Goal: Task Accomplishment & Management: Manage account settings

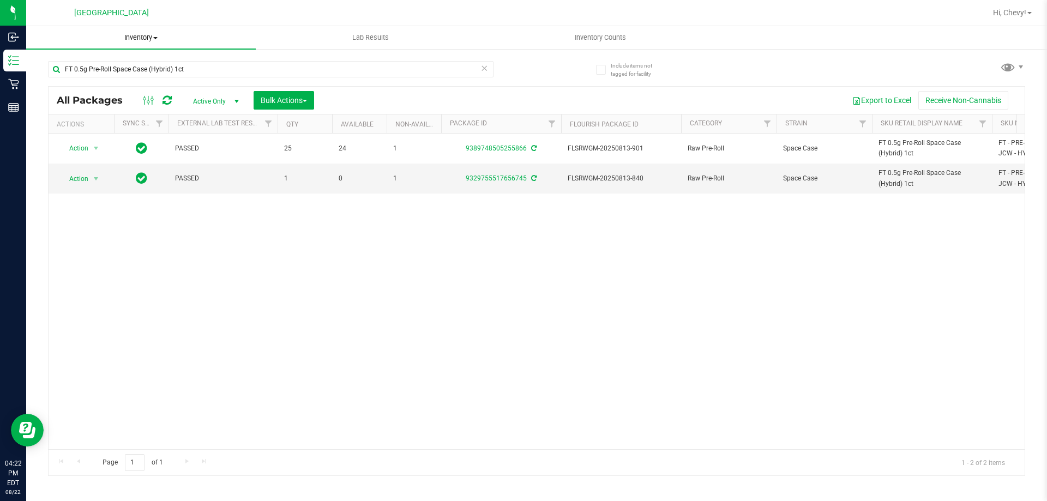
click at [135, 32] on uib-tab-heading "Inventory All packages All inventory Waste log Create inventory" at bounding box center [141, 37] width 230 height 23
click at [154, 43] on uib-tab-heading "Inventory All packages All inventory Waste log Create inventory From packages F…" at bounding box center [141, 37] width 230 height 23
click at [260, 69] on input "FT 0.5g Pre-Roll Space Case (Hybrid) 1ct" at bounding box center [271, 69] width 446 height 16
type input "F"
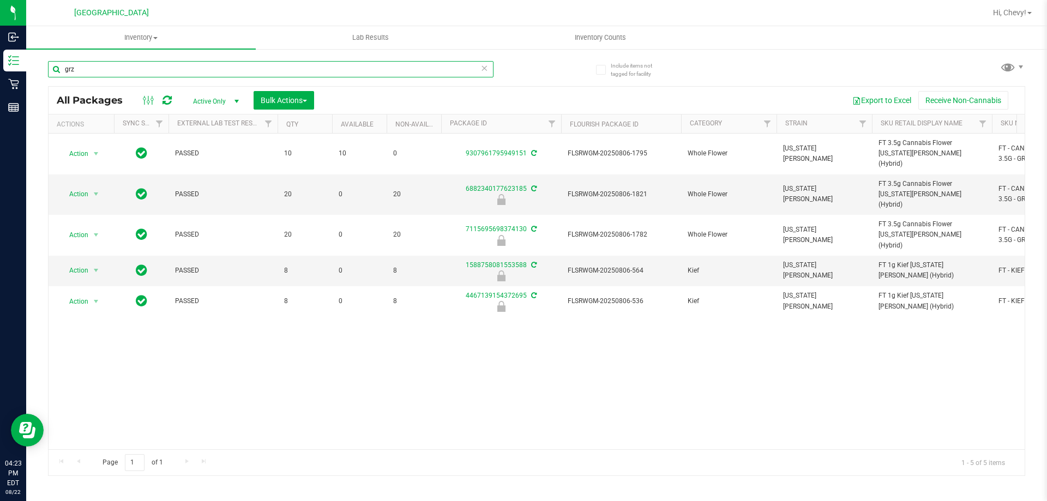
click at [371, 70] on input "grz" at bounding box center [271, 69] width 446 height 16
type input "g"
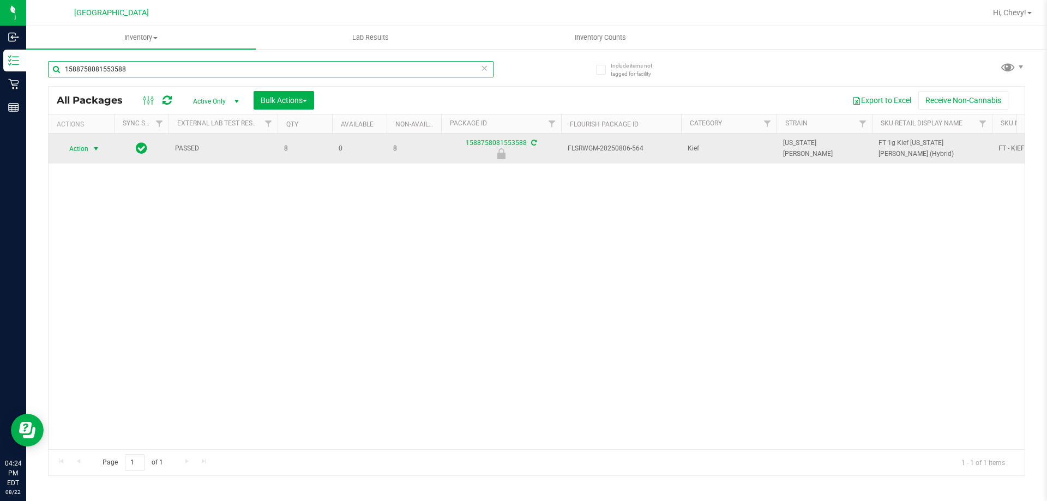
type input "1588758081553588"
click at [98, 148] on span "select" at bounding box center [96, 149] width 9 height 9
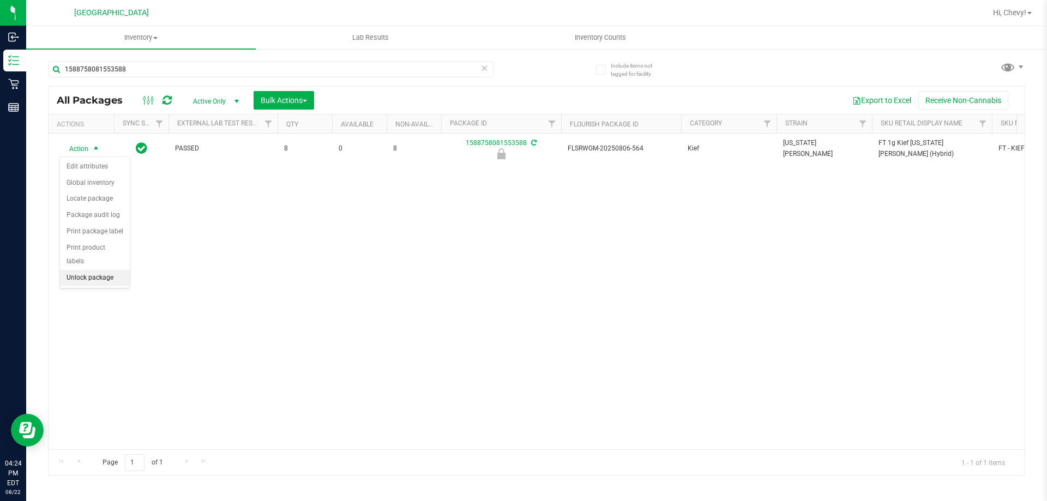
click at [104, 270] on li "Unlock package" at bounding box center [95, 278] width 70 height 16
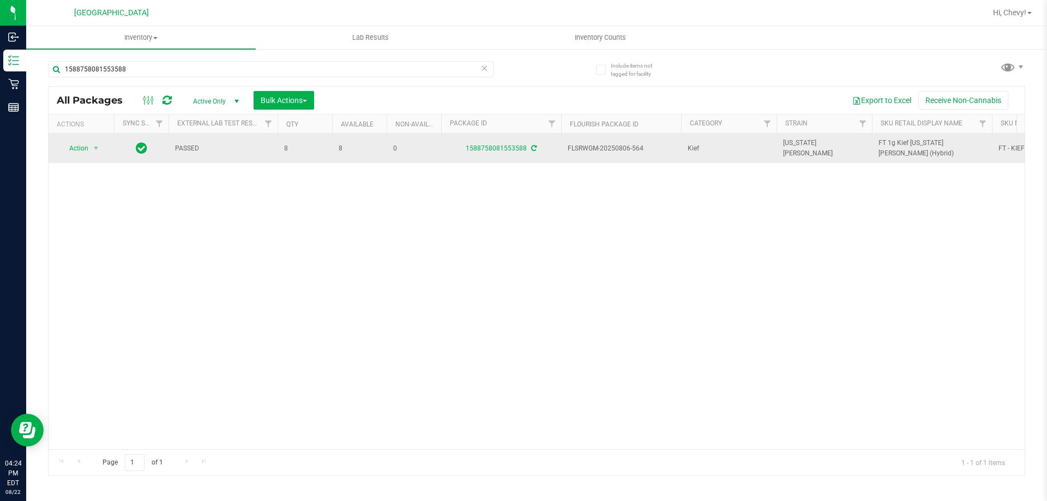
click at [932, 147] on span "FT 1g Kief Georgia Runtz (Hybrid)" at bounding box center [932, 148] width 107 height 21
copy tr "FT 1g Kief Georgia Runtz (Hybrid)"
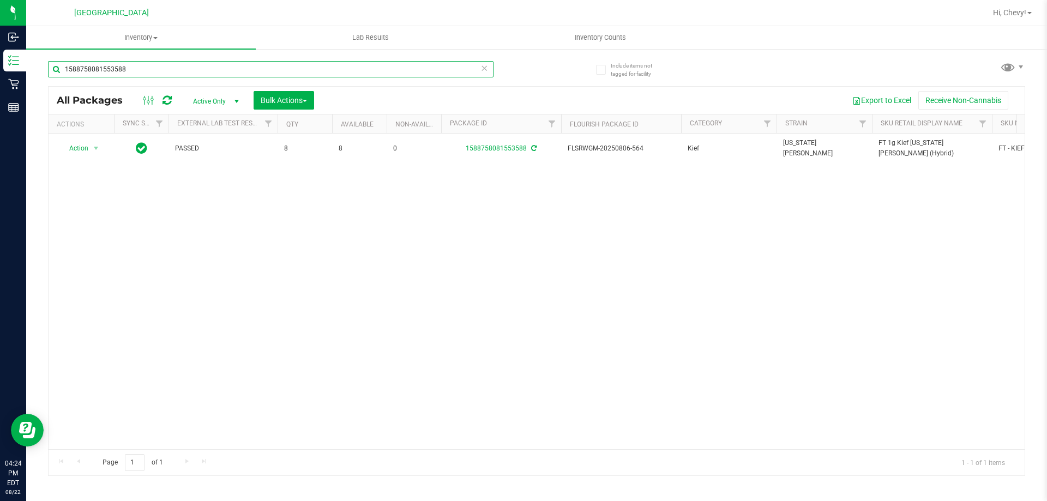
click at [154, 74] on input "1588758081553588" at bounding box center [271, 69] width 446 height 16
paste input "FT 1g Kief Georgia Runtz (Hybrid)"
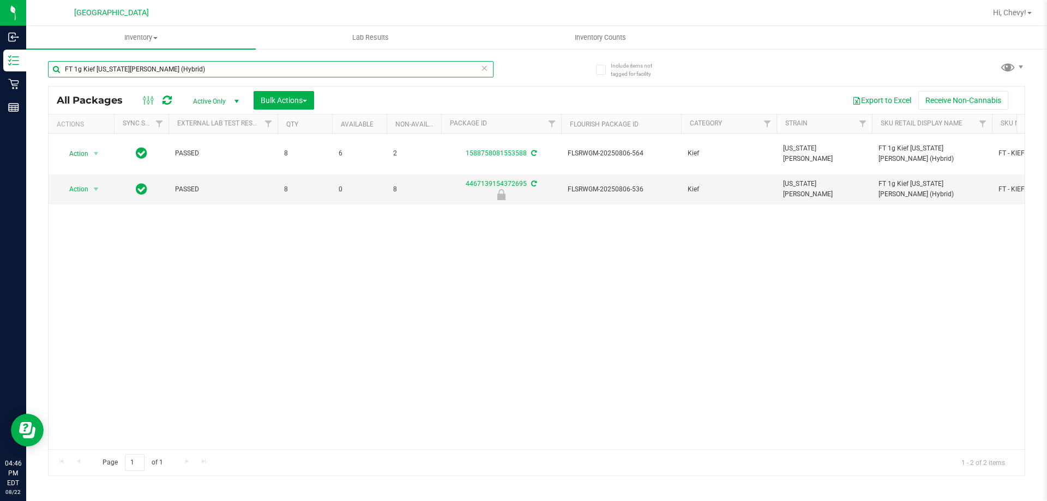
type input "FT 1g Kief Georgia Runtz (Hybrid)"
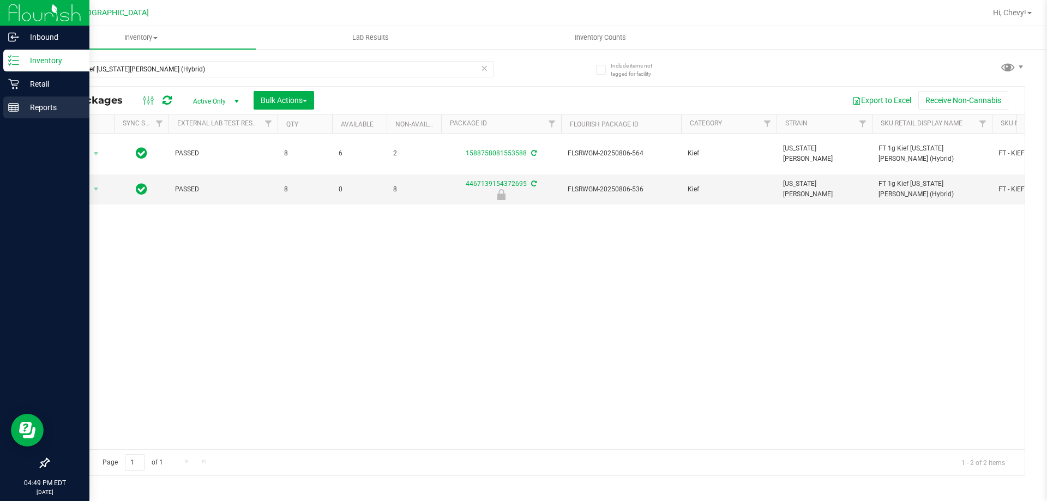
click at [15, 97] on div "Reports" at bounding box center [46, 108] width 86 height 22
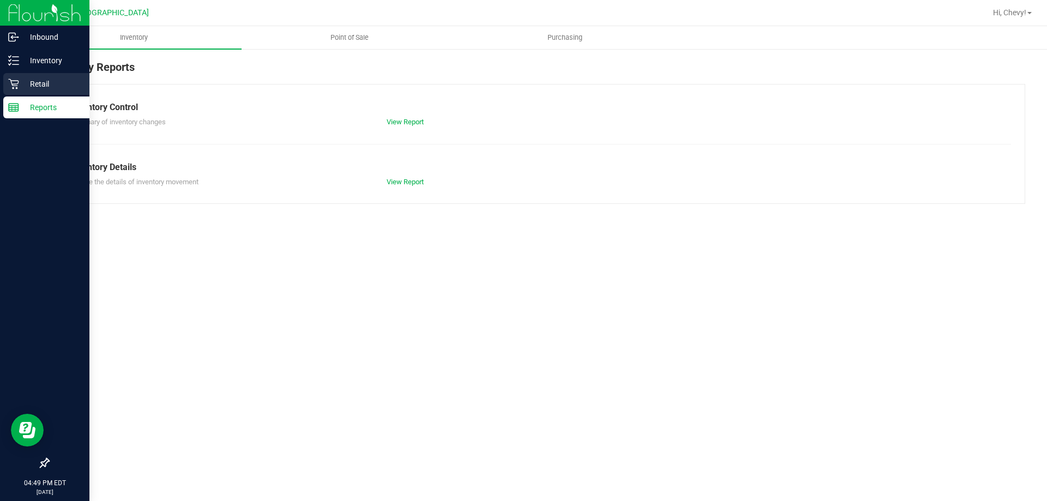
click at [17, 79] on icon at bounding box center [13, 84] width 11 height 11
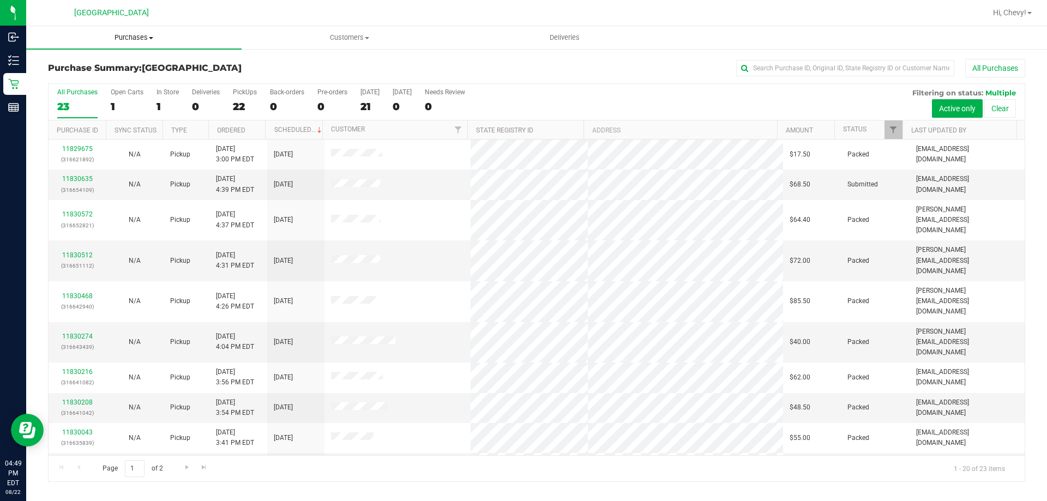
click at [134, 32] on uib-tab-heading "Purchases Summary of purchases Fulfillment All purchases" at bounding box center [133, 37] width 215 height 23
click at [132, 44] on uib-tab-heading "Purchases Summary of purchases Fulfillment All purchases" at bounding box center [133, 37] width 215 height 23
click at [132, 43] on uib-tab-heading "Purchases Summary of purchases Fulfillment All purchases" at bounding box center [133, 37] width 215 height 23
click at [116, 83] on li "Fulfillment" at bounding box center [133, 79] width 215 height 13
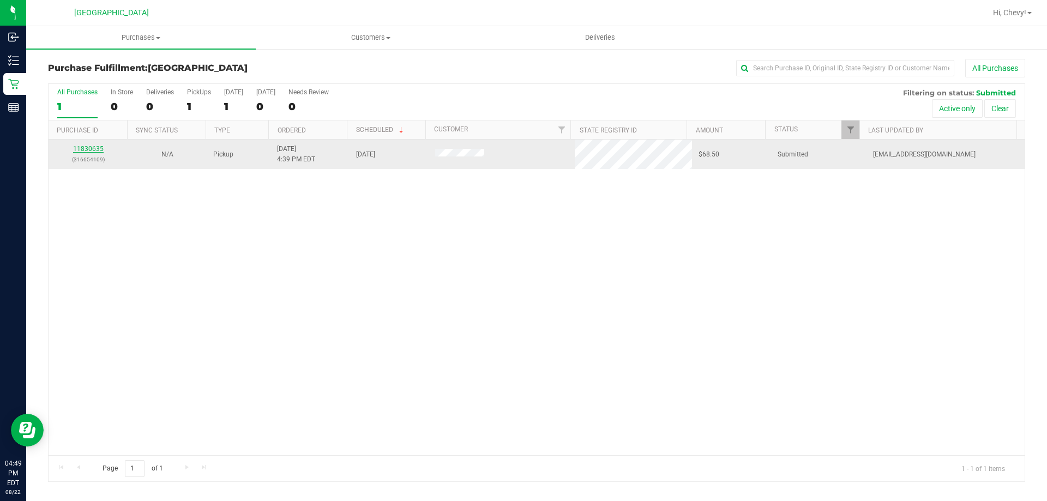
click at [87, 147] on link "11830635" at bounding box center [88, 149] width 31 height 8
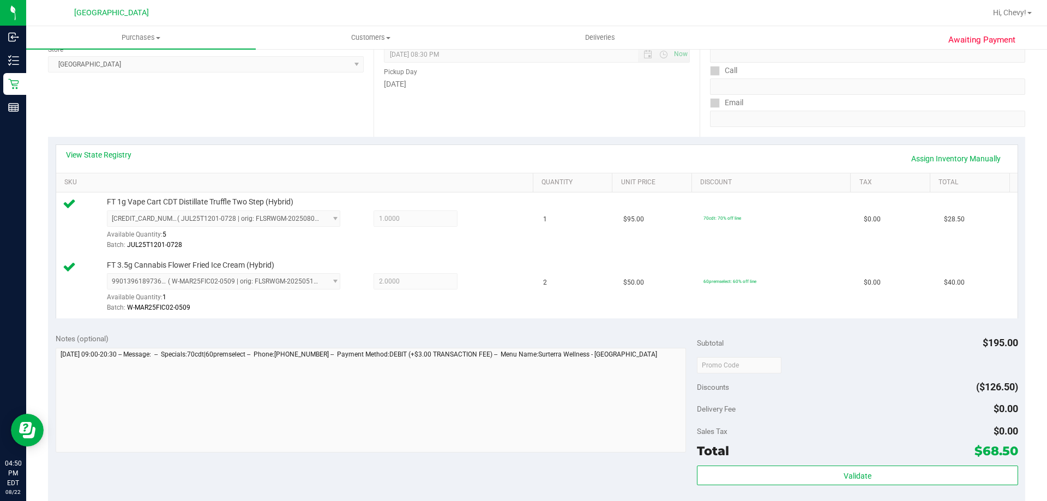
scroll to position [327, 0]
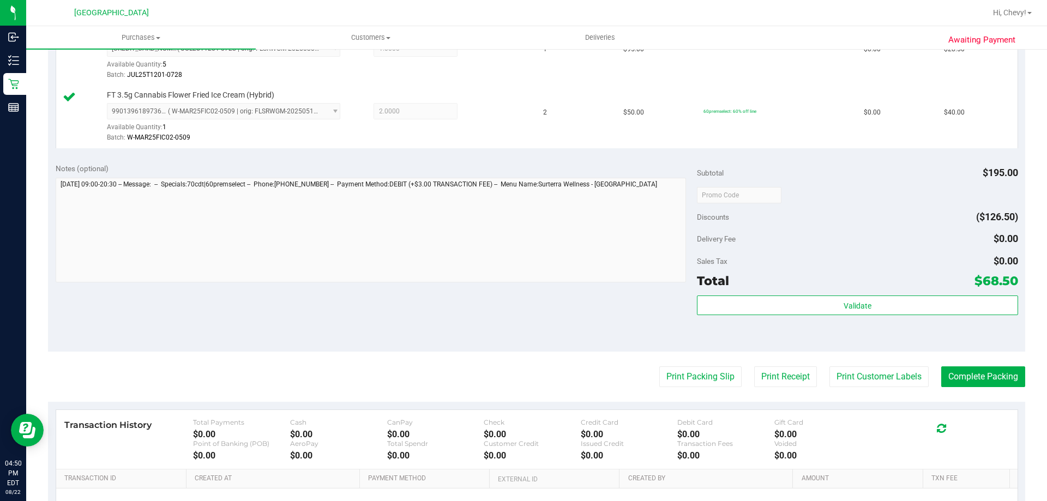
click at [799, 318] on div "Validate" at bounding box center [857, 320] width 321 height 49
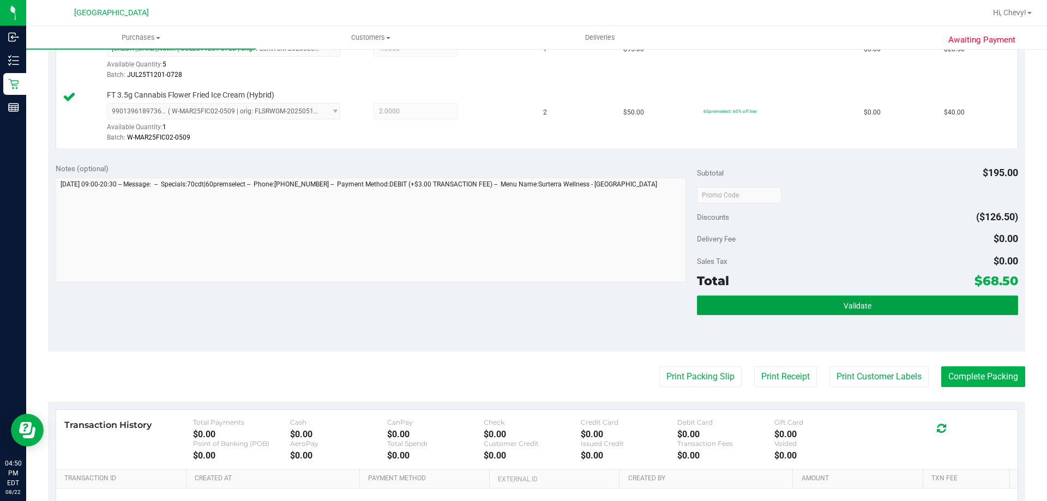
click at [796, 309] on button "Validate" at bounding box center [857, 306] width 321 height 20
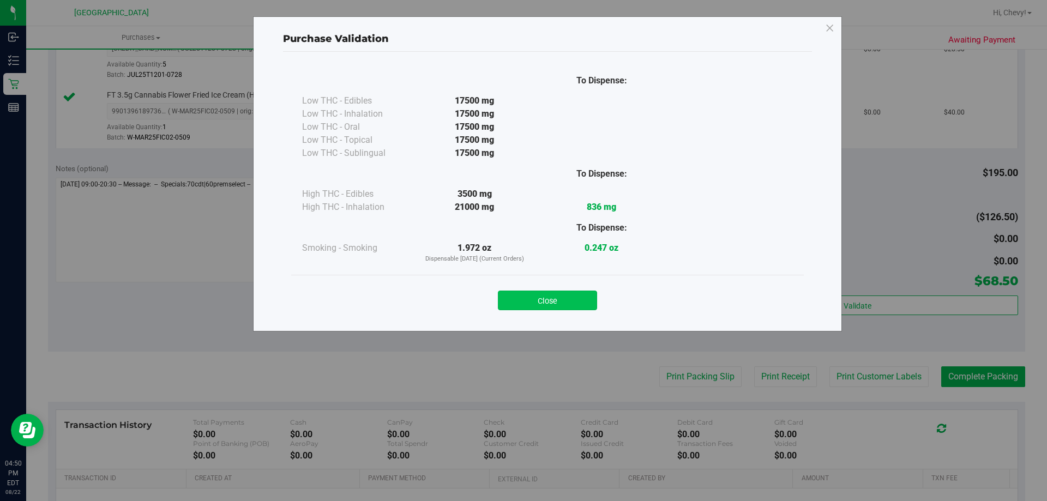
click at [524, 298] on button "Close" at bounding box center [547, 301] width 99 height 20
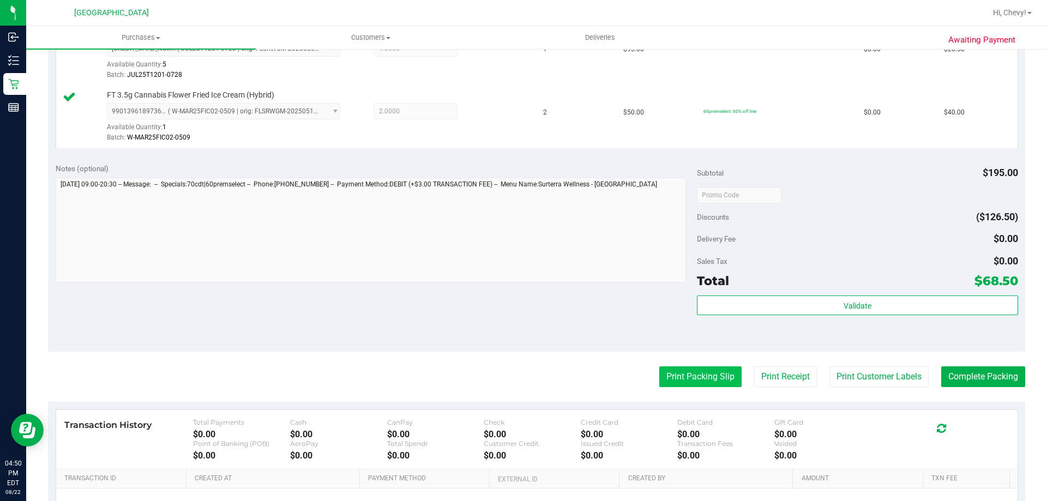
click at [684, 382] on button "Print Packing Slip" at bounding box center [700, 377] width 82 height 21
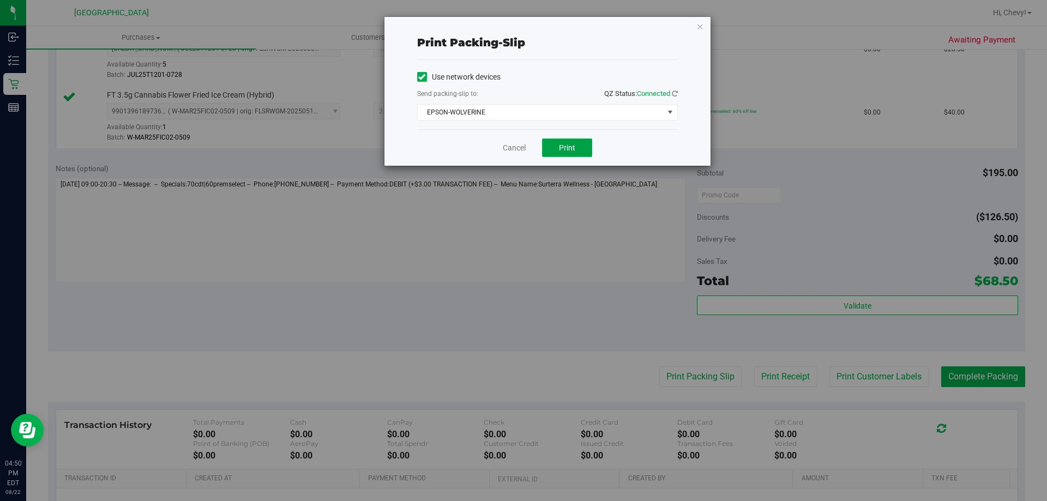
click at [577, 141] on button "Print" at bounding box center [567, 148] width 50 height 19
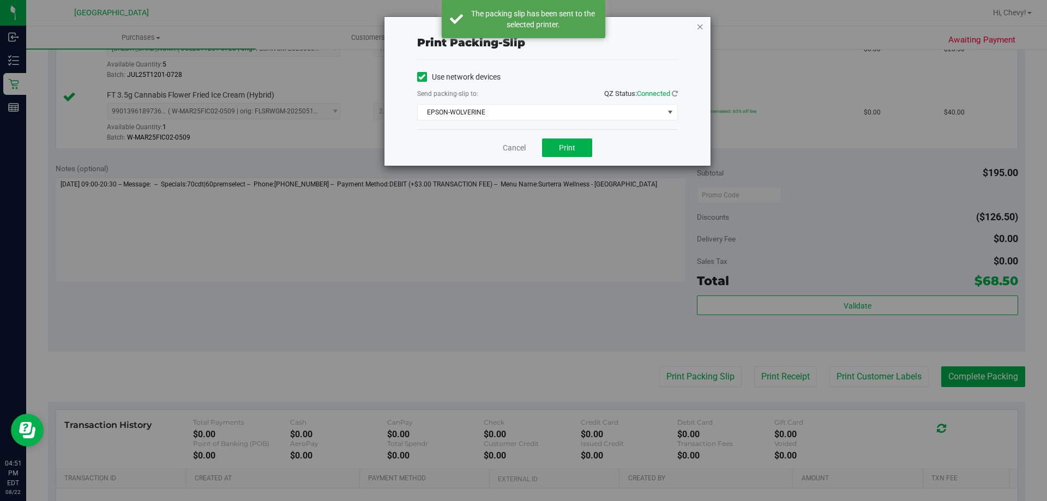
click at [699, 26] on icon "button" at bounding box center [700, 26] width 8 height 13
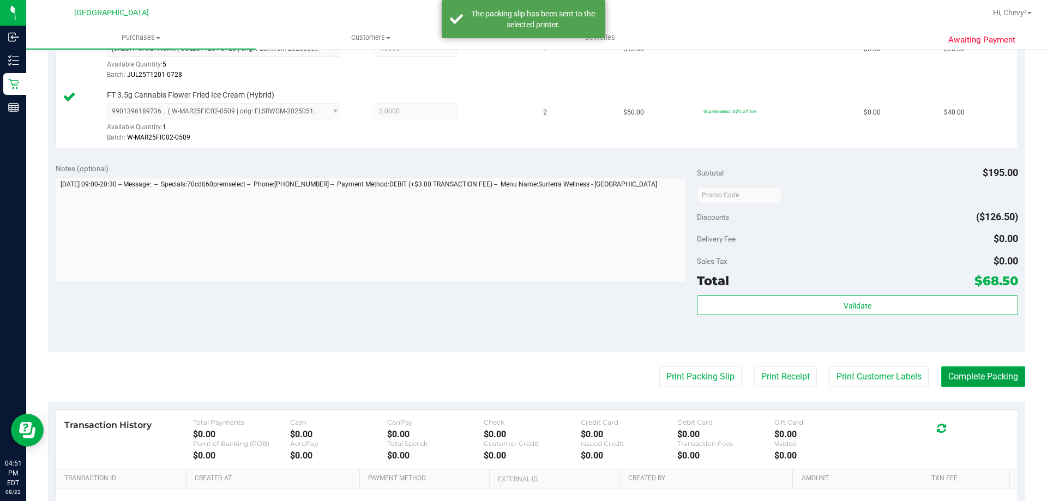
click at [988, 368] on button "Complete Packing" at bounding box center [983, 377] width 84 height 21
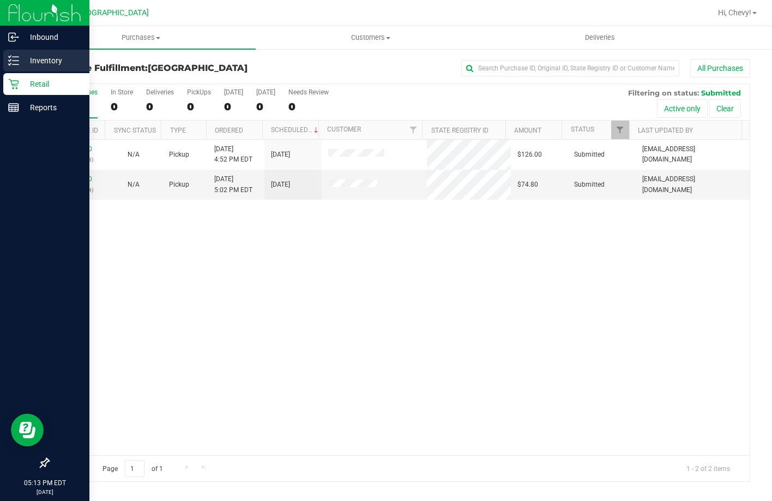
click at [19, 53] on div "Inventory" at bounding box center [46, 61] width 86 height 22
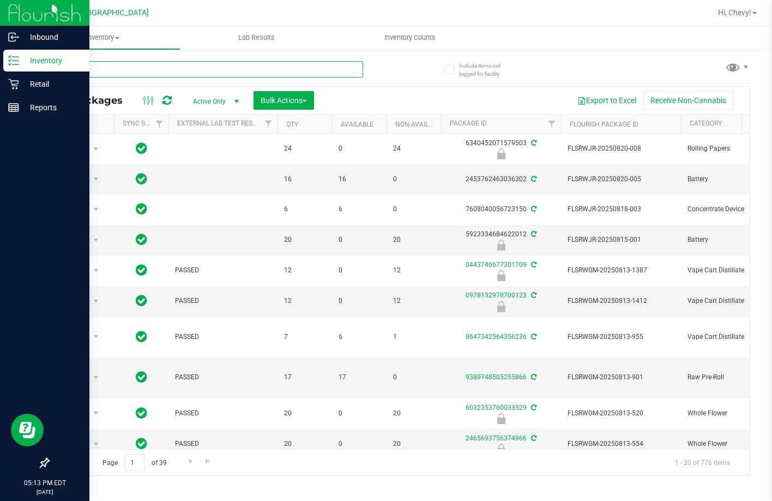
click at [155, 68] on input "text" at bounding box center [205, 69] width 315 height 16
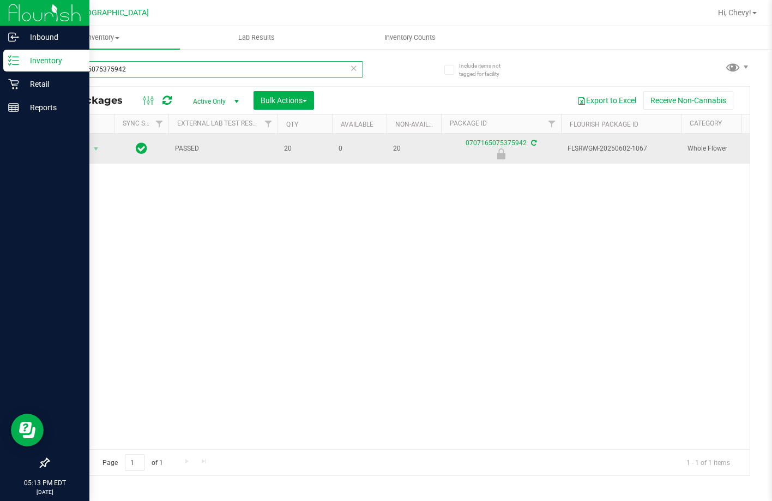
type input "0707165075375942"
click at [75, 148] on span "Action" at bounding box center [73, 148] width 29 height 15
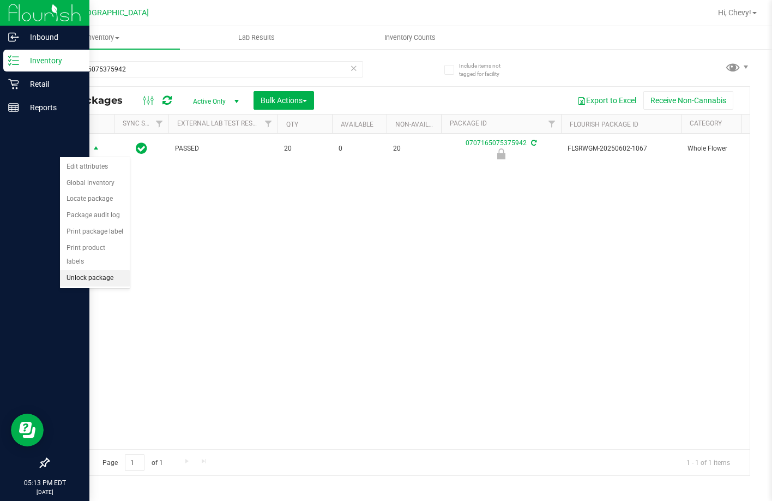
click at [85, 270] on li "Unlock package" at bounding box center [95, 278] width 70 height 16
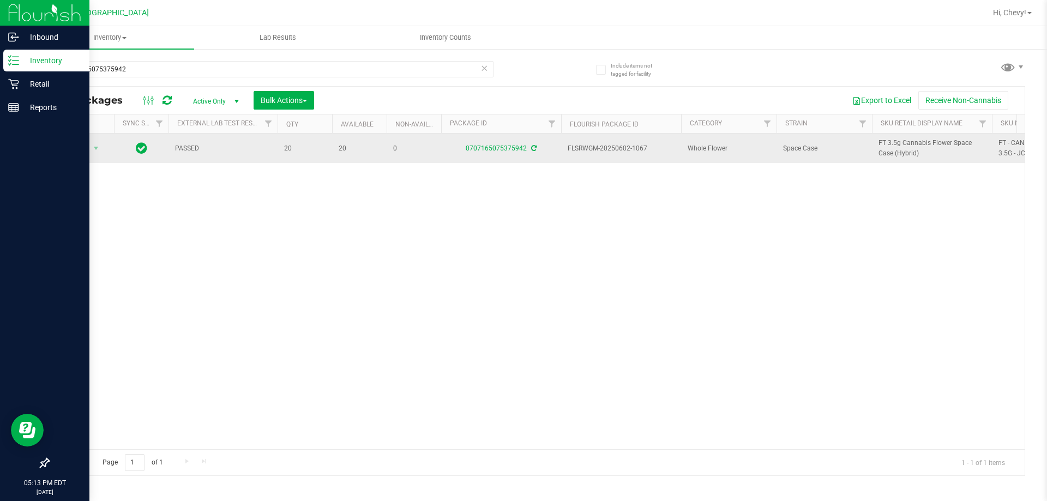
click at [924, 148] on span "FT 3.5g Cannabis Flower Space Case (Hybrid)" at bounding box center [932, 148] width 107 height 21
copy tr "FT 3.5g Cannabis Flower Space Case (Hybrid)"
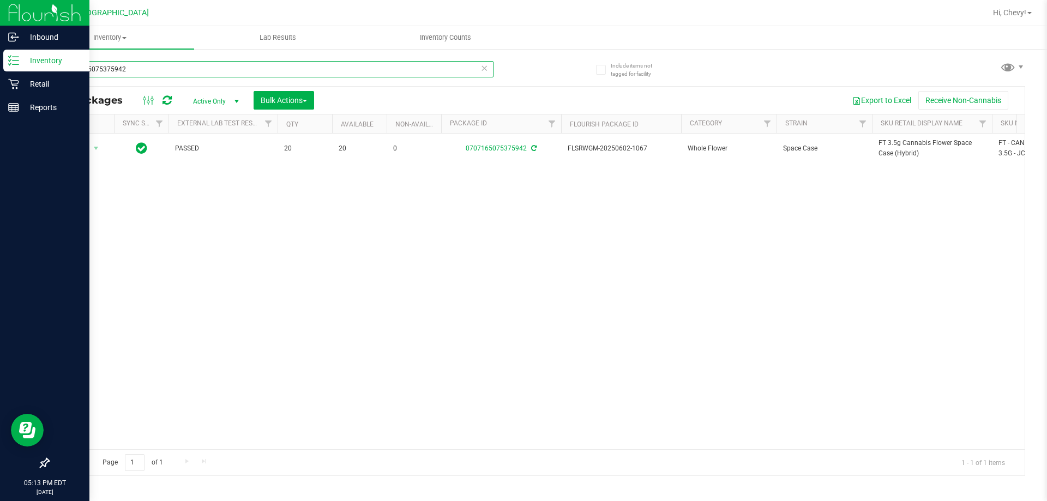
click at [140, 67] on input "0707165075375942" at bounding box center [271, 69] width 446 height 16
click at [139, 67] on input "0707165075375942" at bounding box center [271, 69] width 446 height 16
paste input "FT 3.5g Cannabis Flower Space Case (Hybrid)"
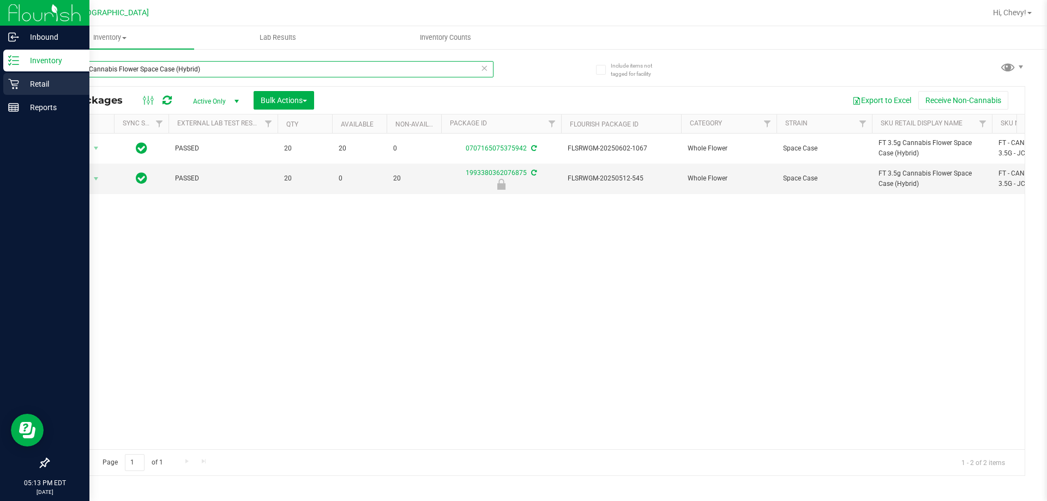
type input "FT 3.5g Cannabis Flower Space Case (Hybrid)"
click at [17, 81] on icon at bounding box center [13, 84] width 11 height 11
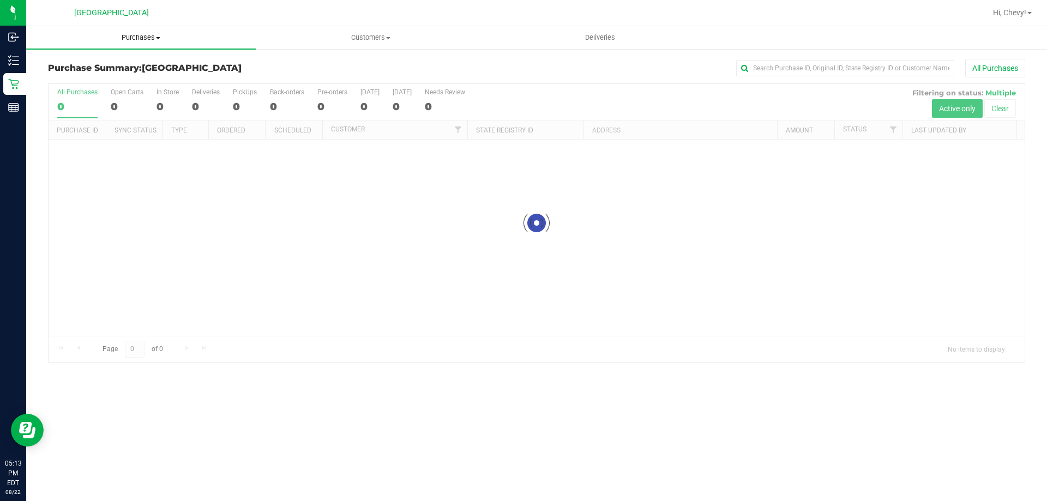
click at [139, 40] on span "Purchases" at bounding box center [141, 38] width 230 height 10
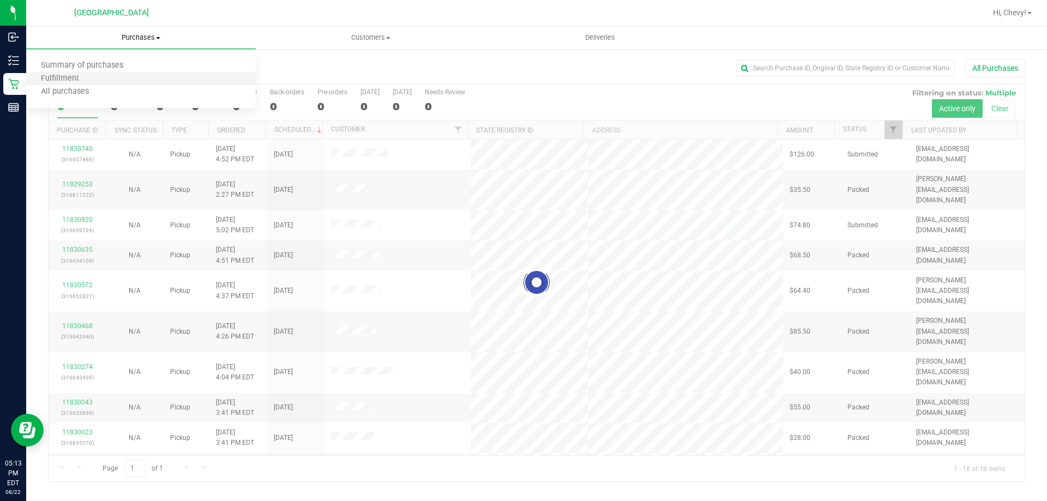
click at [130, 82] on li "Fulfillment" at bounding box center [141, 79] width 230 height 13
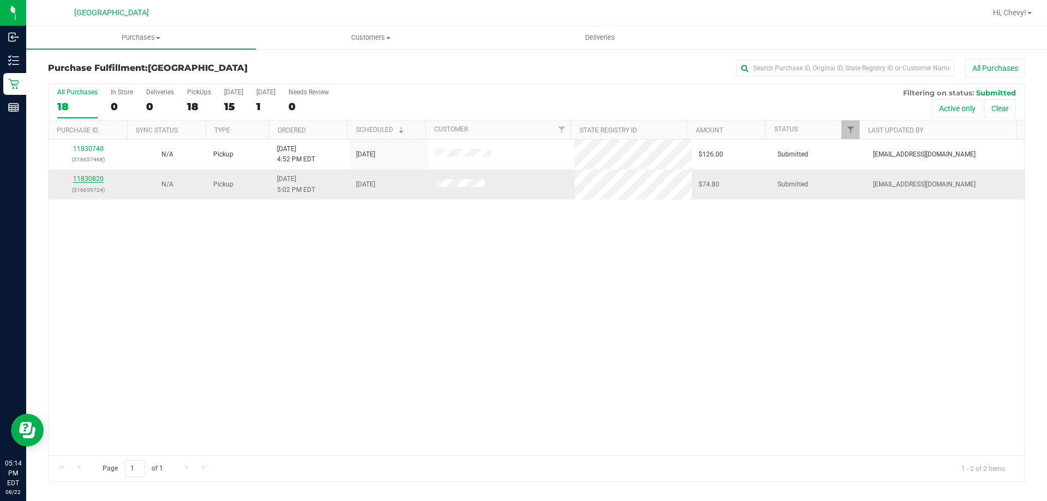
click at [97, 177] on link "11830820" at bounding box center [88, 179] width 31 height 8
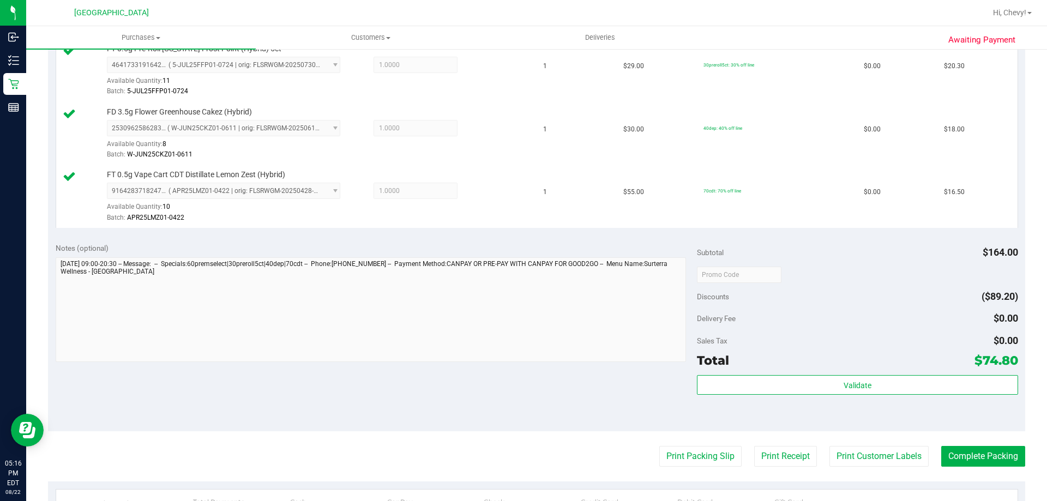
scroll to position [491, 0]
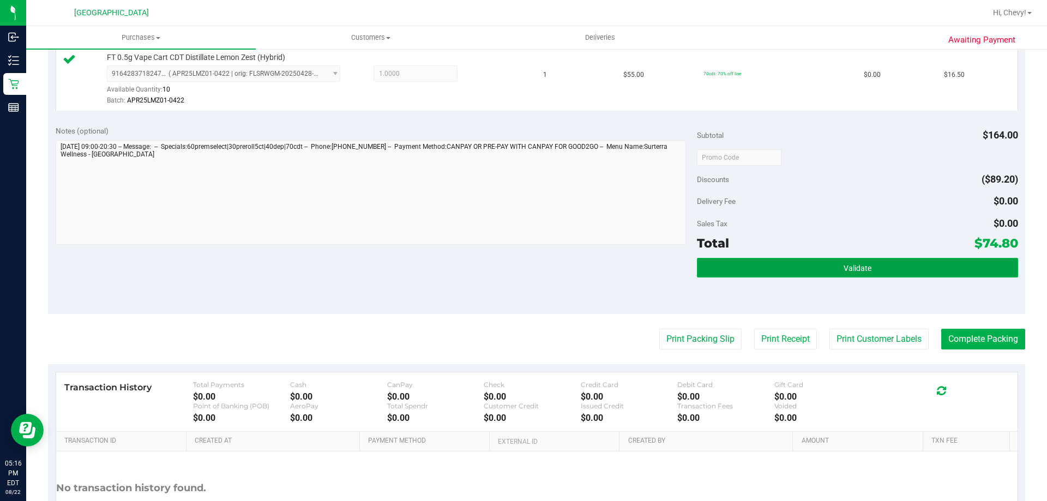
click at [794, 273] on button "Validate" at bounding box center [857, 268] width 321 height 20
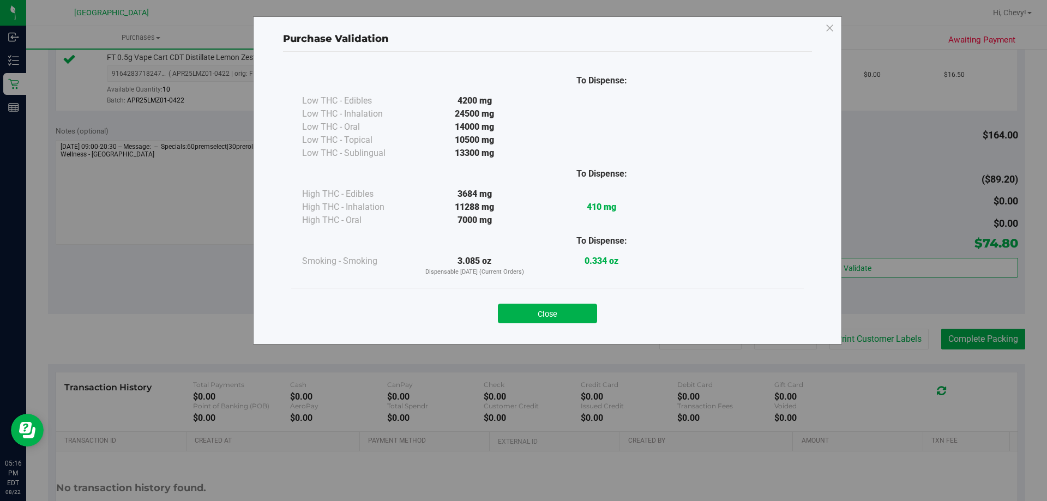
drag, startPoint x: 575, startPoint y: 304, endPoint x: 584, endPoint y: 294, distance: 13.5
click at [581, 301] on div "Close" at bounding box center [547, 310] width 496 height 27
click at [584, 321] on button "Close" at bounding box center [547, 314] width 99 height 20
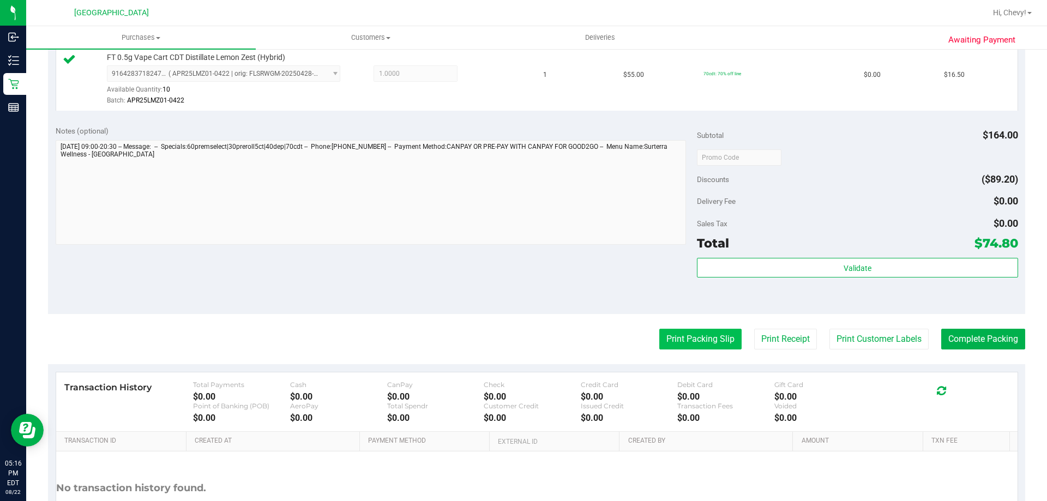
click at [659, 342] on button "Print Packing Slip" at bounding box center [700, 339] width 82 height 21
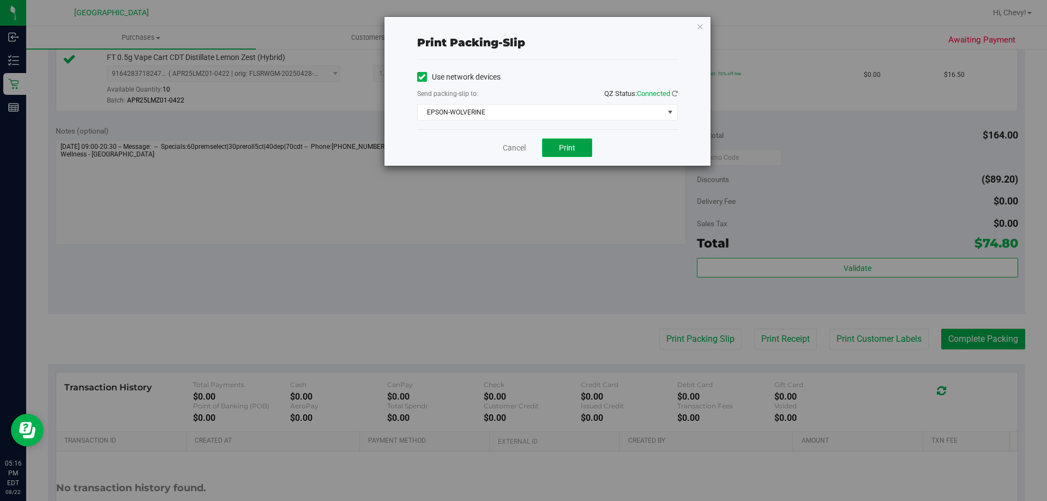
click at [584, 144] on button "Print" at bounding box center [567, 148] width 50 height 19
click at [701, 28] on icon "button" at bounding box center [700, 26] width 8 height 13
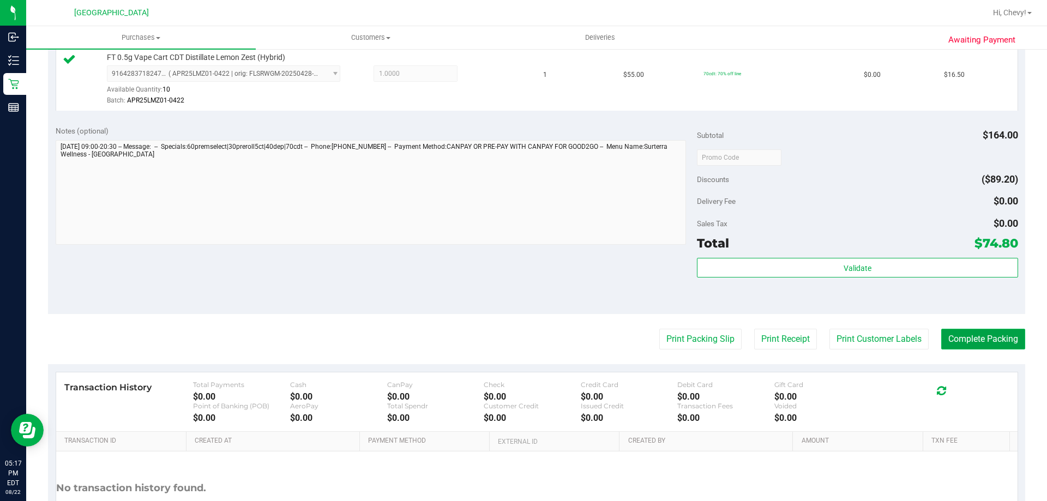
click at [990, 340] on button "Complete Packing" at bounding box center [983, 339] width 84 height 21
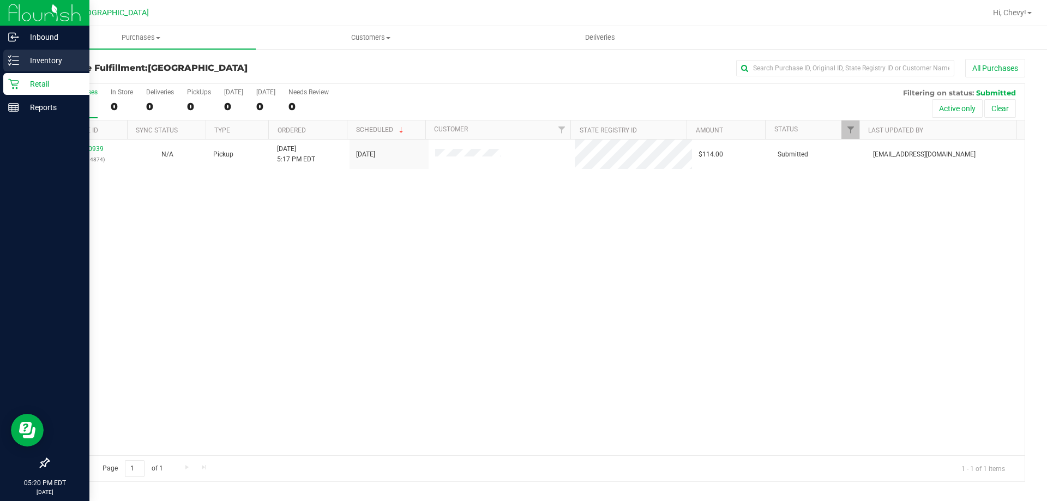
click at [16, 61] on line at bounding box center [16, 61] width 6 height 0
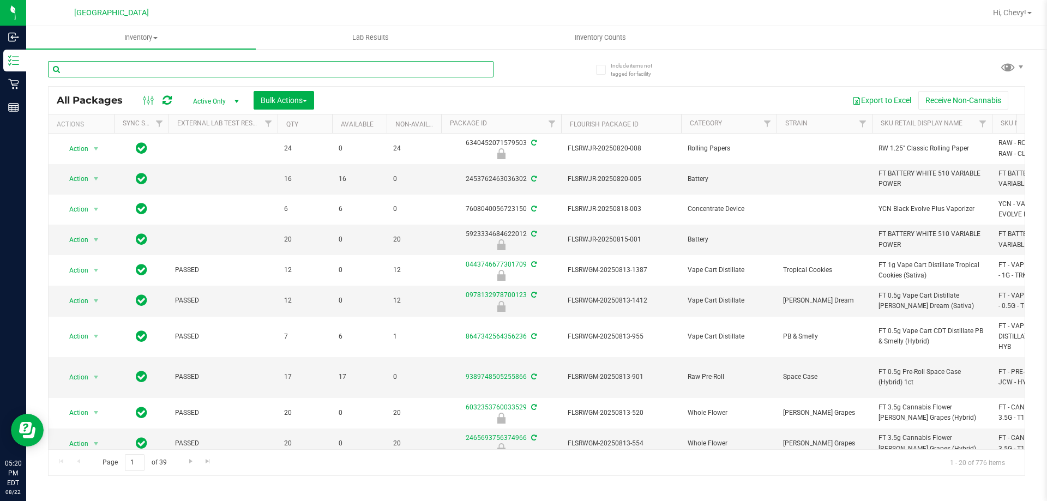
click at [152, 67] on input "text" at bounding box center [271, 69] width 446 height 16
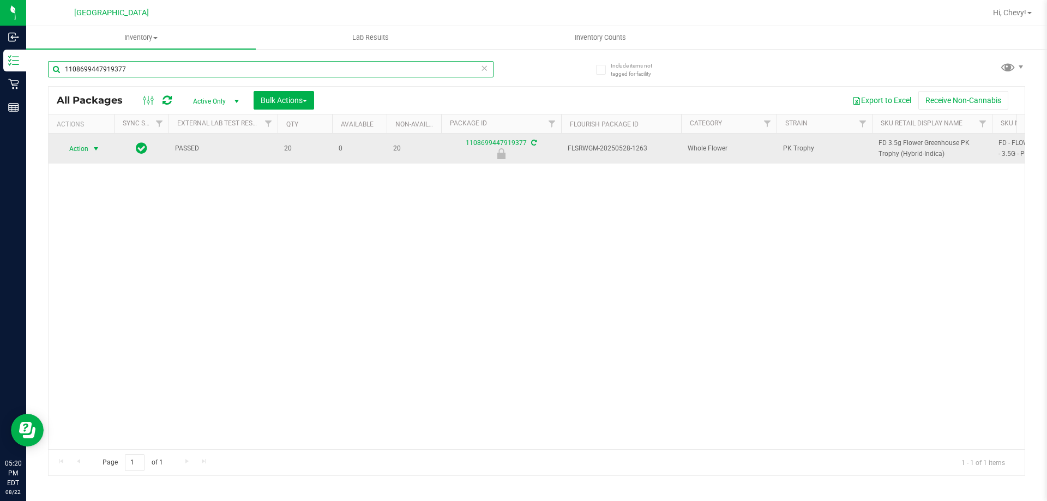
type input "1108699447919377"
click at [72, 149] on span "Action" at bounding box center [73, 148] width 29 height 15
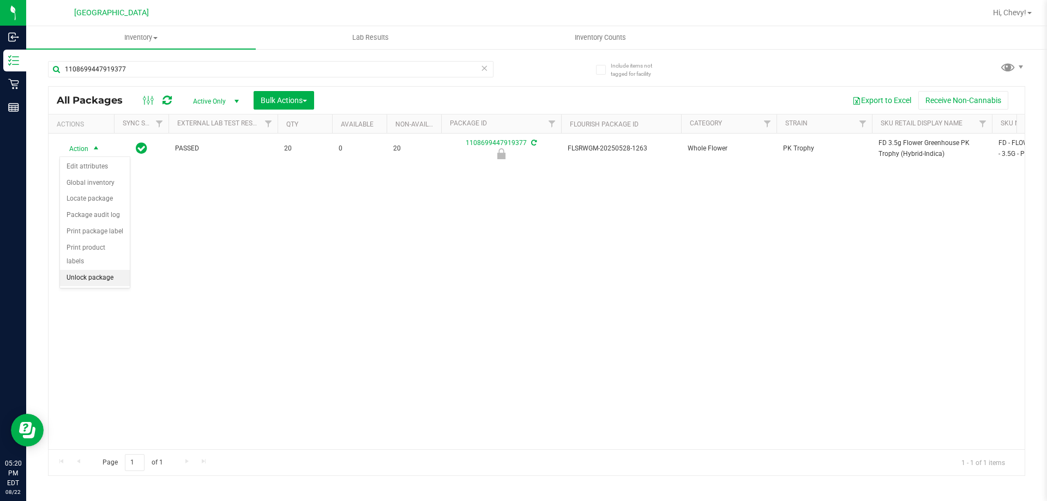
click at [79, 270] on li "Unlock package" at bounding box center [95, 278] width 70 height 16
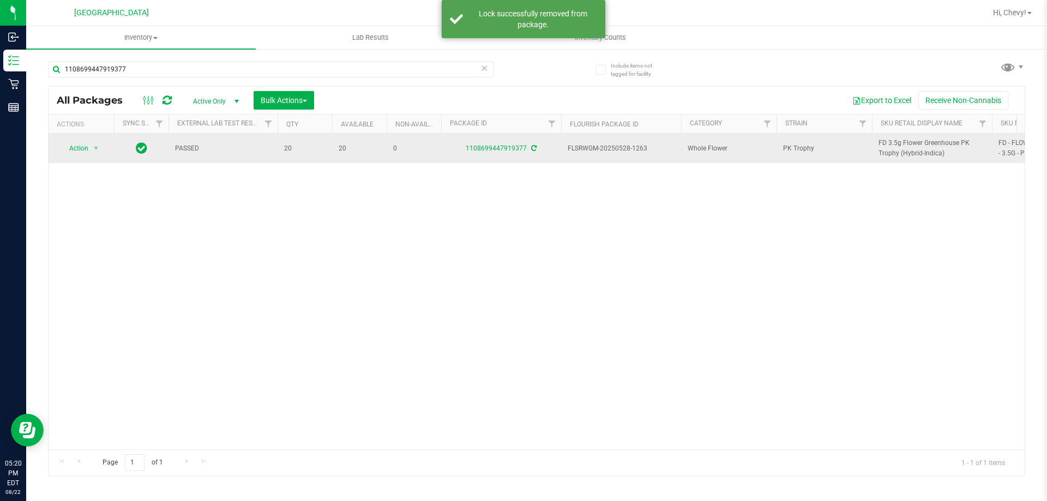
click at [898, 153] on span "FD 3.5g Flower Greenhouse PK Trophy (Hybrid-Indica)" at bounding box center [932, 148] width 107 height 21
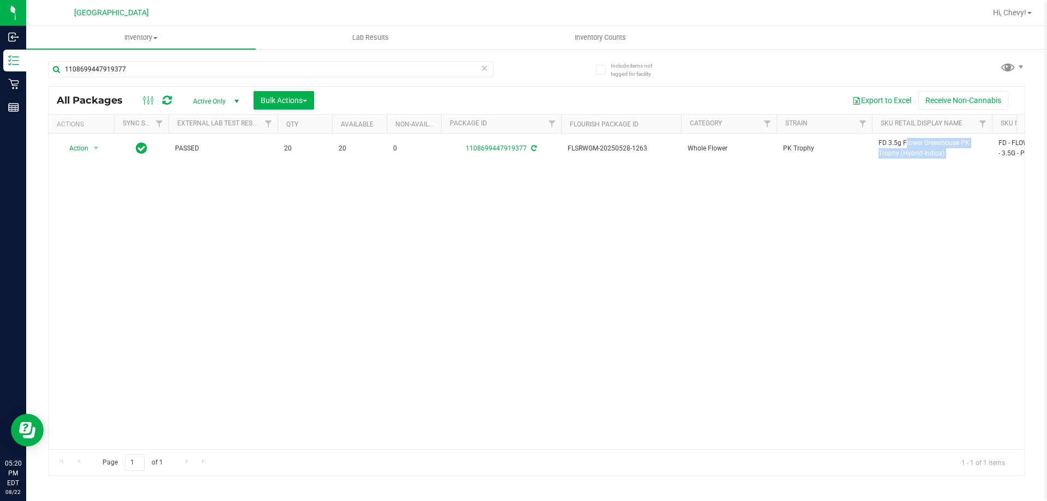
copy tr "FD 3.5g Flower Greenhouse PK Trophy (Hybrid-Indica)"
click at [146, 64] on input "1108699447919377" at bounding box center [271, 69] width 446 height 16
paste input "FD 3.5g Flower Greenhouse PK Trophy (Hybrid-Indica)"
type input "FD 3.5g Flower Greenhouse PK Trophy (Hybrid-Indica)"
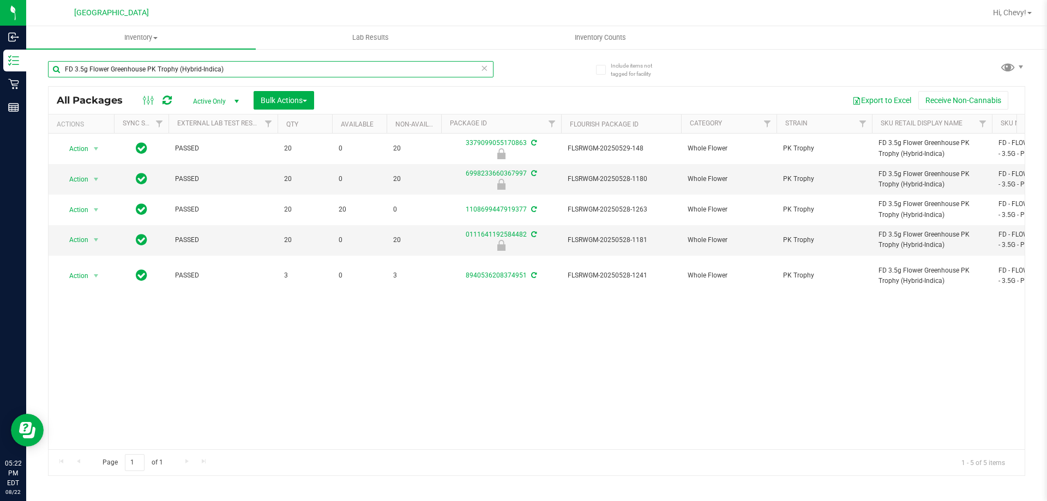
click at [242, 75] on input "FD 3.5g Flower Greenhouse PK Trophy (Hybrid-Indica)" at bounding box center [271, 69] width 446 height 16
click at [241, 74] on input "FD 3.5g Flower Greenhouse PK Trophy (Hybrid-Indica)" at bounding box center [271, 69] width 446 height 16
click at [241, 68] on input "FD 3.5g Flower Greenhouse PK Trophy (Hybrid-Indica)" at bounding box center [271, 69] width 446 height 16
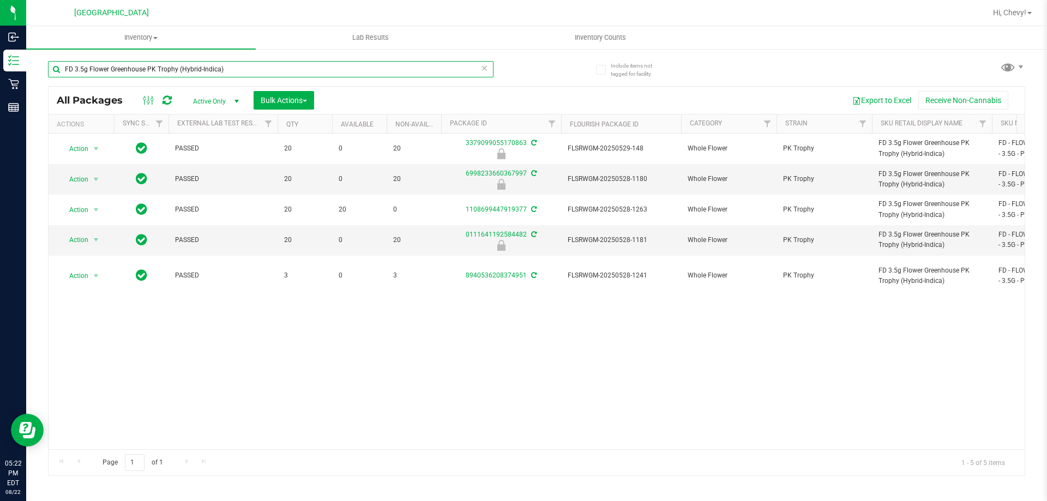
drag, startPoint x: 241, startPoint y: 68, endPoint x: 223, endPoint y: 70, distance: 18.1
click at [223, 70] on input "FD 3.5g Flower Greenhouse PK Trophy (Hybrid-Indica)" at bounding box center [271, 69] width 446 height 16
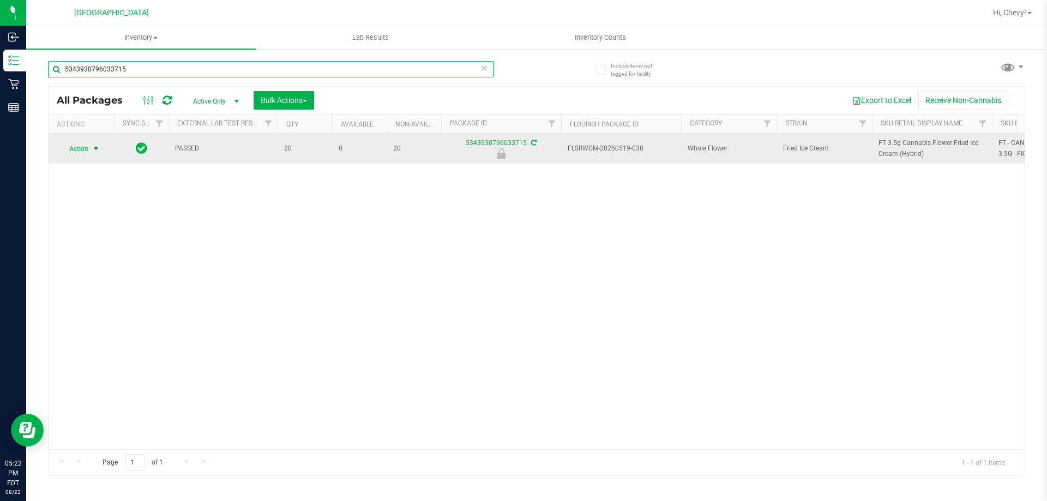
type input "5343930796033715"
click at [86, 152] on span "Action" at bounding box center [73, 148] width 29 height 15
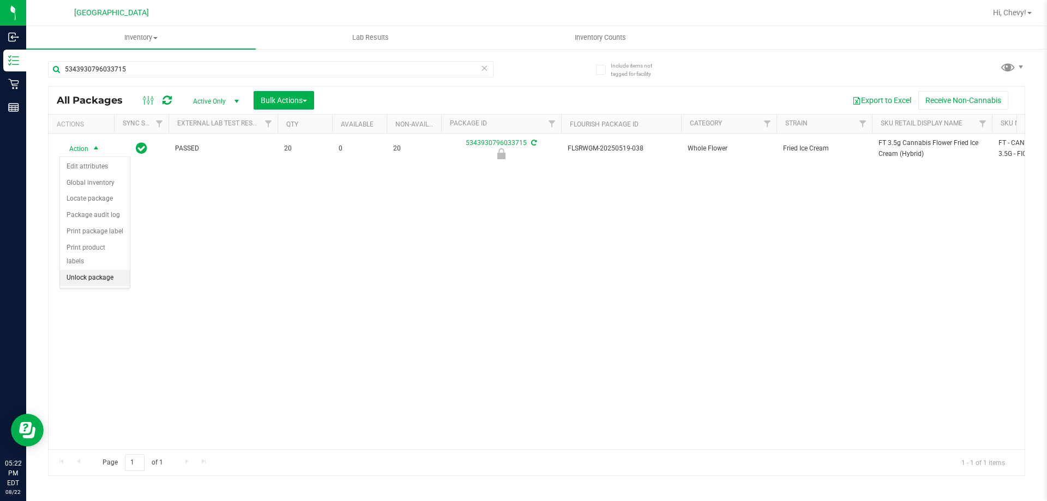
click at [66, 270] on li "Unlock package" at bounding box center [95, 278] width 70 height 16
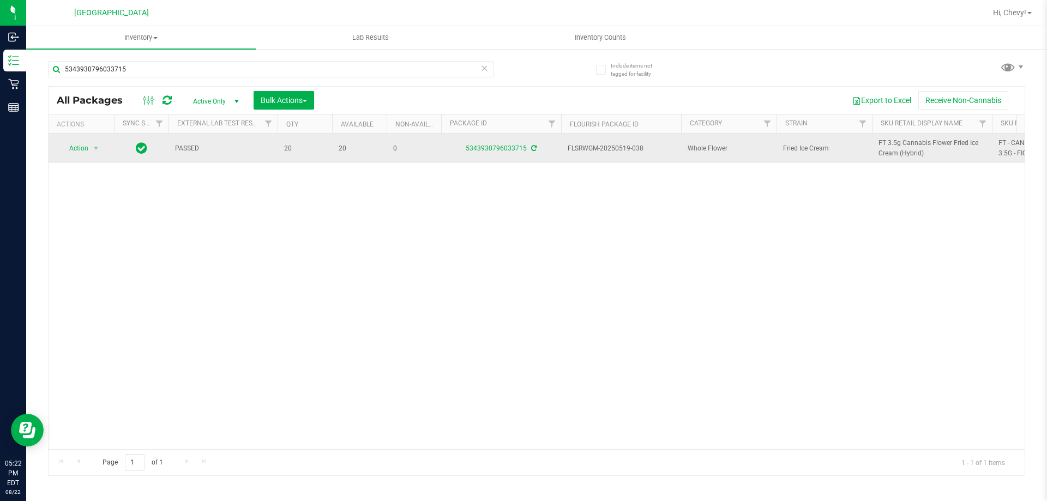
click at [912, 142] on span "FT 3.5g Cannabis Flower Fried Ice Cream (Hybrid)" at bounding box center [932, 148] width 107 height 21
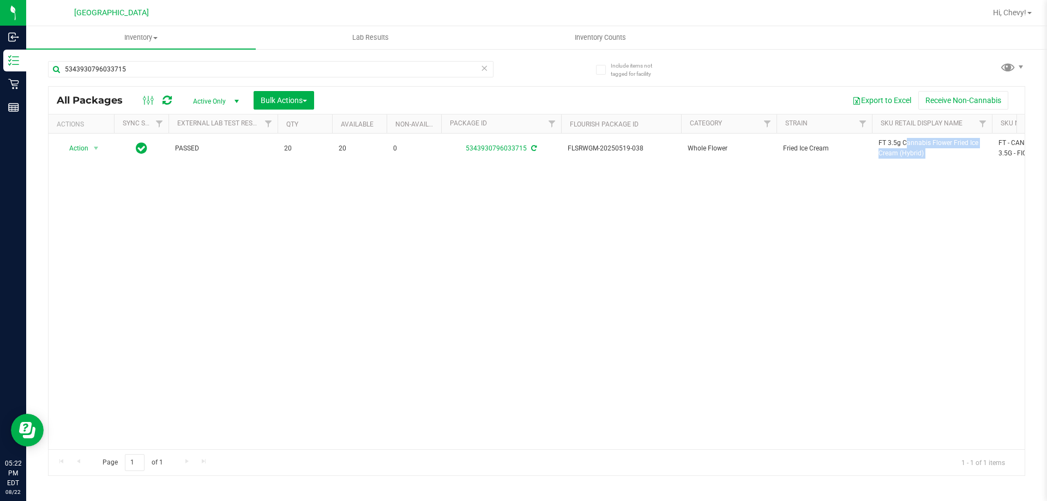
copy tr "FT 3.5g Cannabis Flower Fried Ice Cream (Hybrid)"
click at [136, 67] on input "5343930796033715" at bounding box center [271, 69] width 446 height 16
paste input "FT 3.5g Cannabis Flower Fried Ice Cream (Hybrid)"
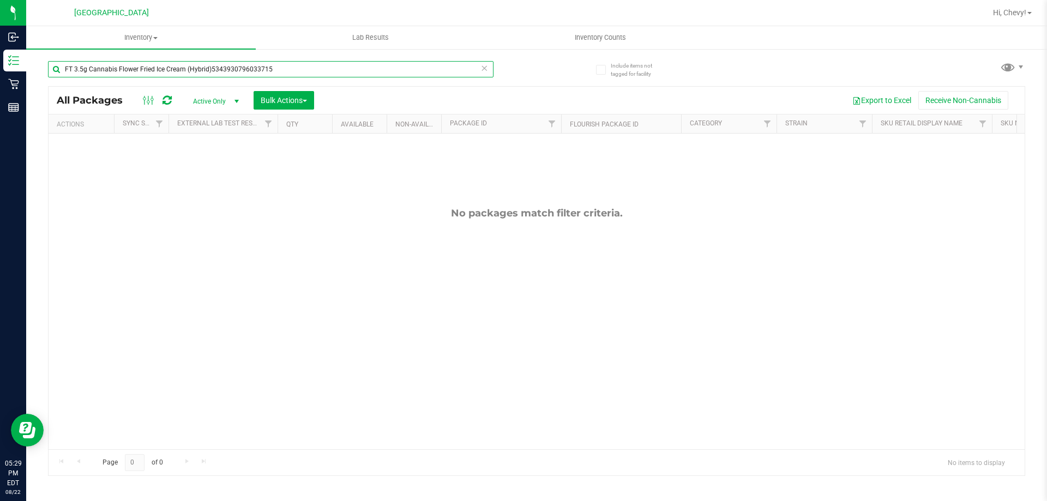
type input "FT 3.5g Cannabis Flower Fried Ice Cream (Hybrid)5343930796033715"
drag, startPoint x: 215, startPoint y: 255, endPoint x: 175, endPoint y: 101, distance: 158.6
click at [215, 252] on div "No packages match filter criteria." at bounding box center [537, 328] width 976 height 389
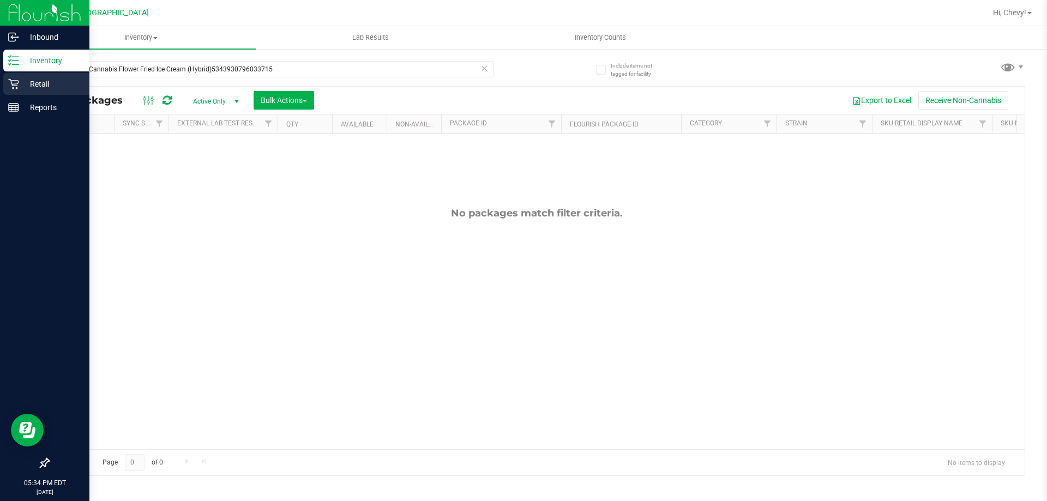
click at [5, 81] on div "Retail" at bounding box center [46, 84] width 86 height 22
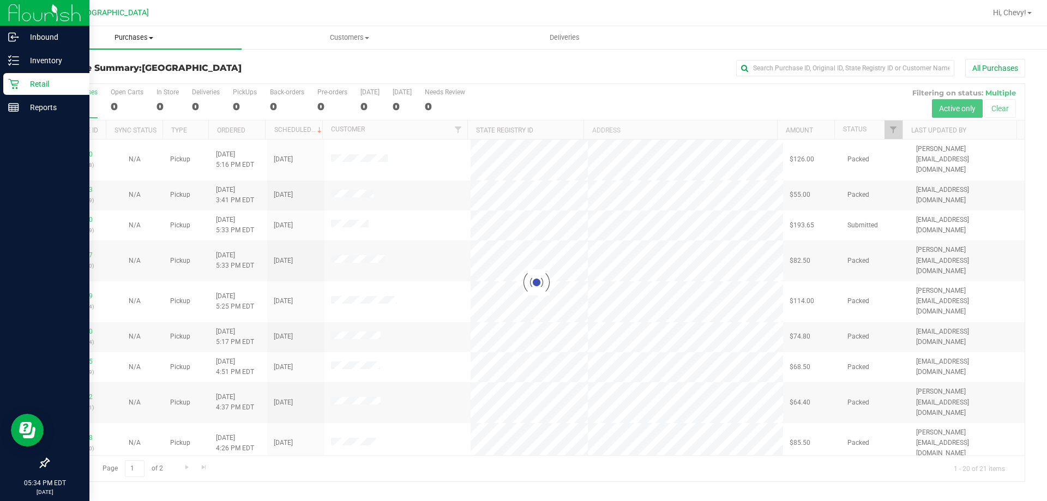
click at [127, 39] on span "Purchases" at bounding box center [133, 38] width 215 height 10
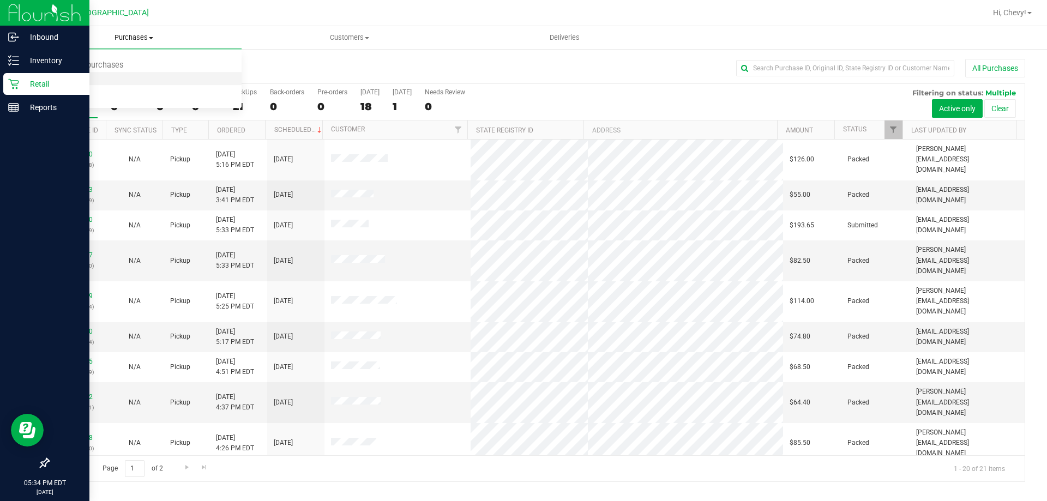
click at [123, 75] on li "Fulfillment" at bounding box center [133, 79] width 215 height 13
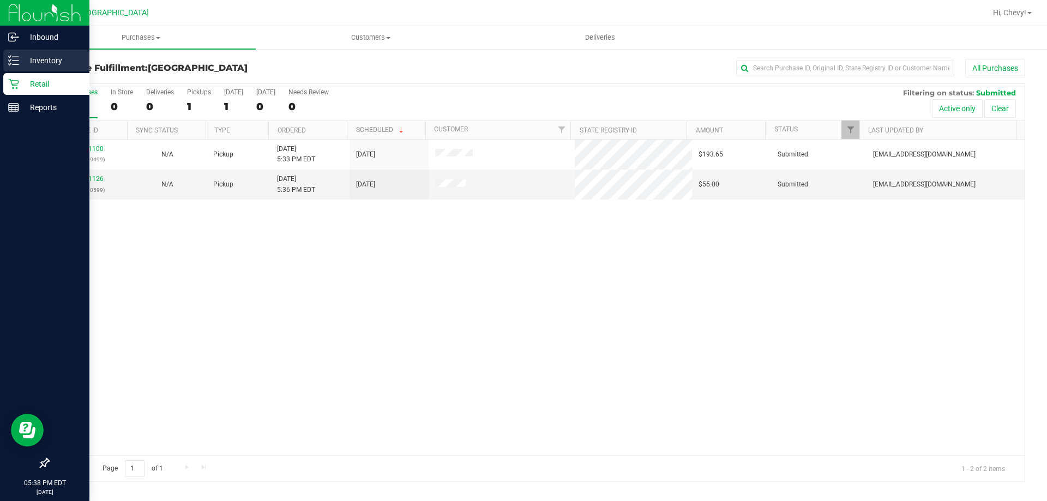
click at [9, 64] on icon at bounding box center [10, 64] width 2 height 2
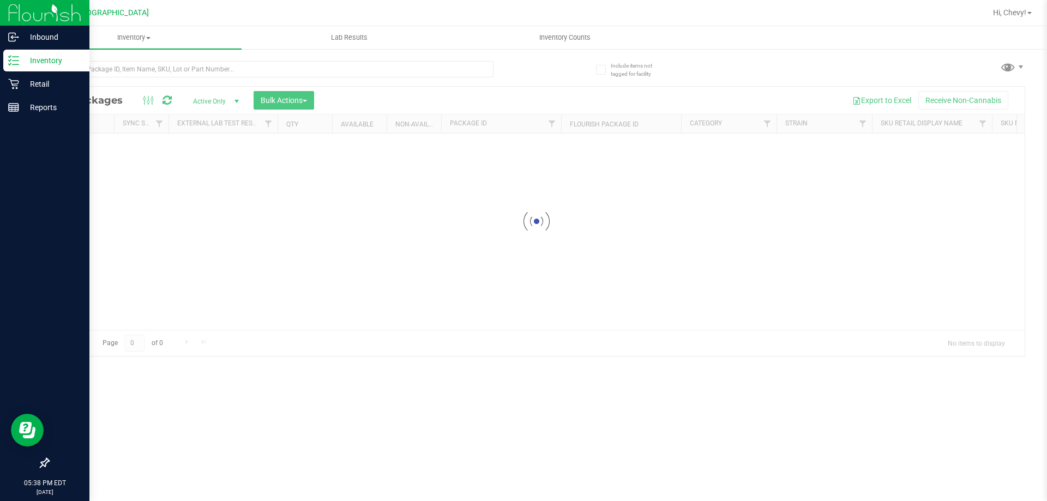
click at [53, 65] on p "Inventory" at bounding box center [51, 60] width 65 height 13
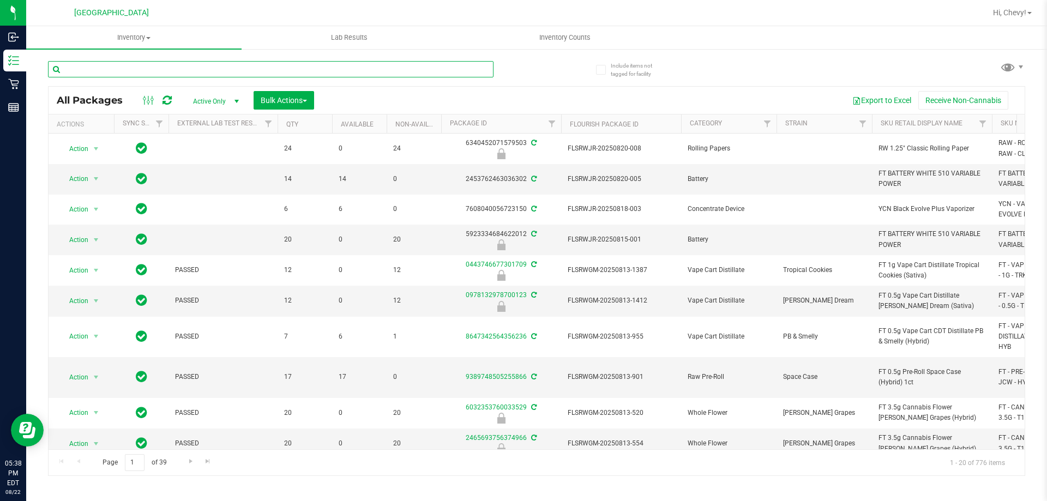
click at [261, 70] on input "text" at bounding box center [271, 69] width 446 height 16
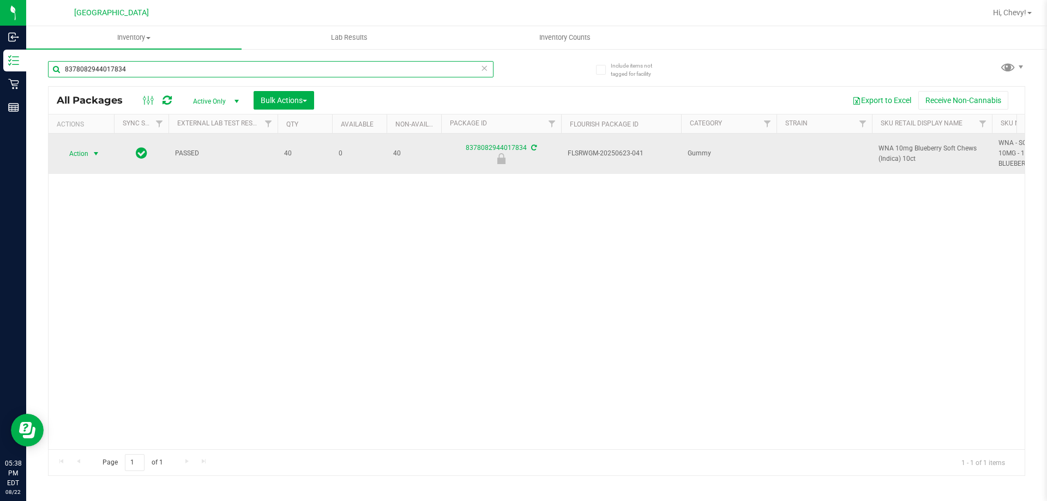
type input "8378082944017834"
click at [85, 146] on span "Action" at bounding box center [73, 153] width 29 height 15
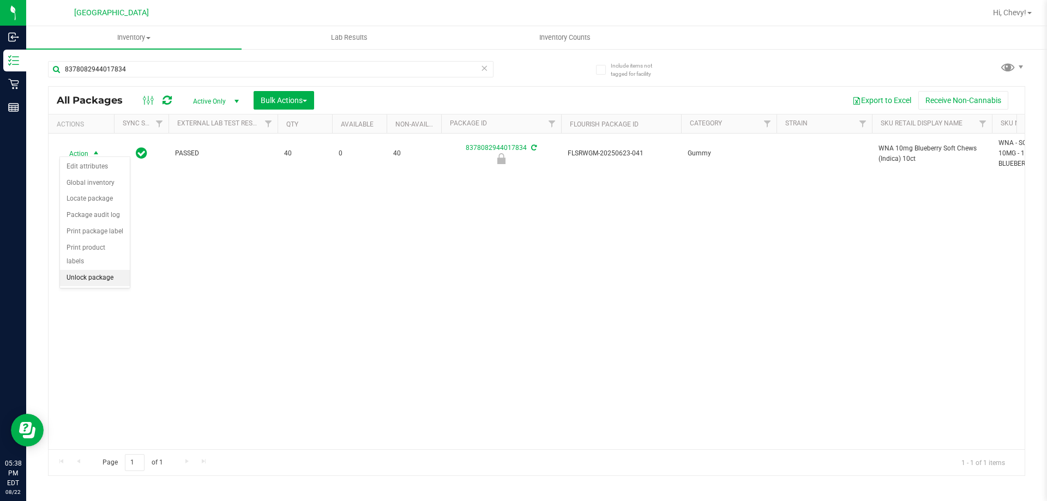
click at [74, 270] on li "Unlock package" at bounding box center [95, 278] width 70 height 16
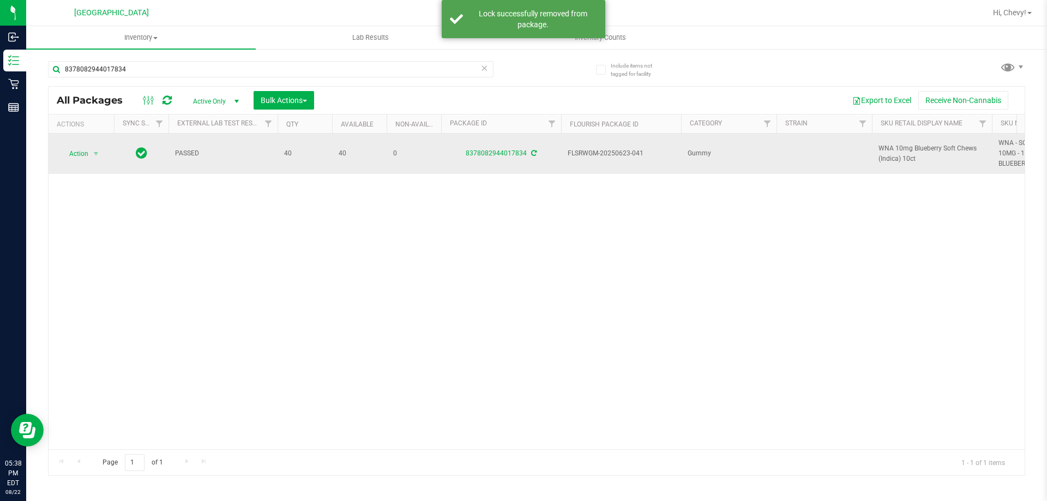
click at [914, 149] on span "WNA 10mg Blueberry Soft Chews (Indica) 10ct" at bounding box center [932, 153] width 107 height 21
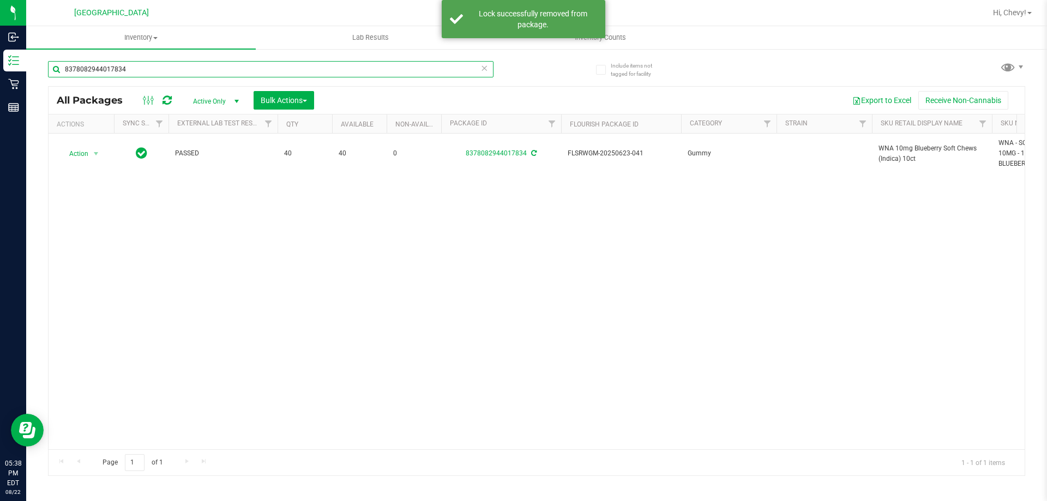
click at [198, 70] on input "8378082944017834" at bounding box center [271, 69] width 446 height 16
paste input "WNA 10mg Blueberry Soft Chews (Indica) 10ct"
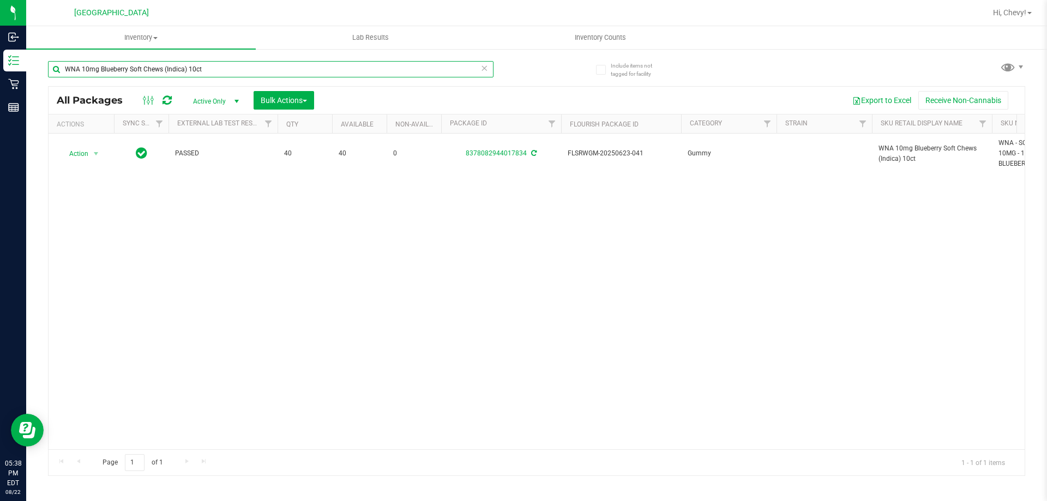
type input "WNA 10mg Blueberry Soft Chews (Indica) 10ct"
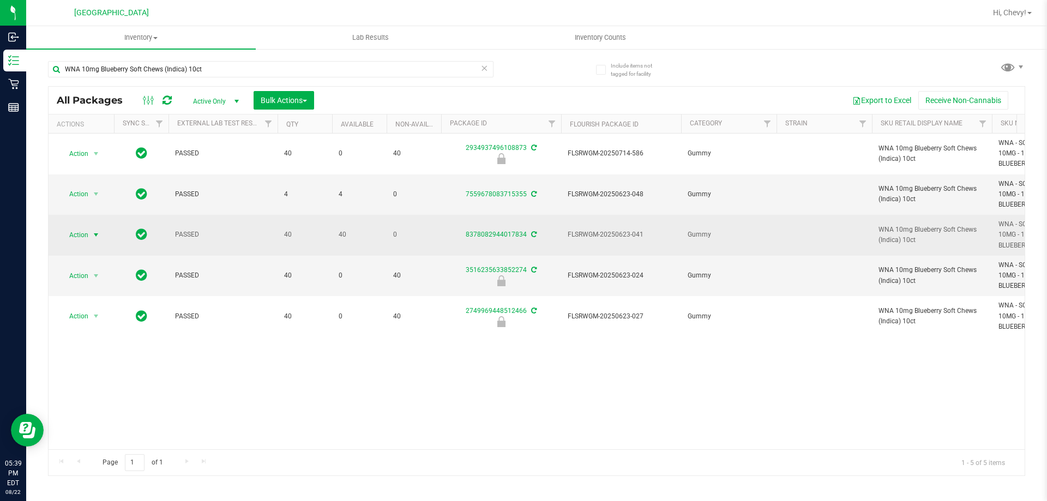
click at [83, 227] on span "Action" at bounding box center [73, 234] width 29 height 15
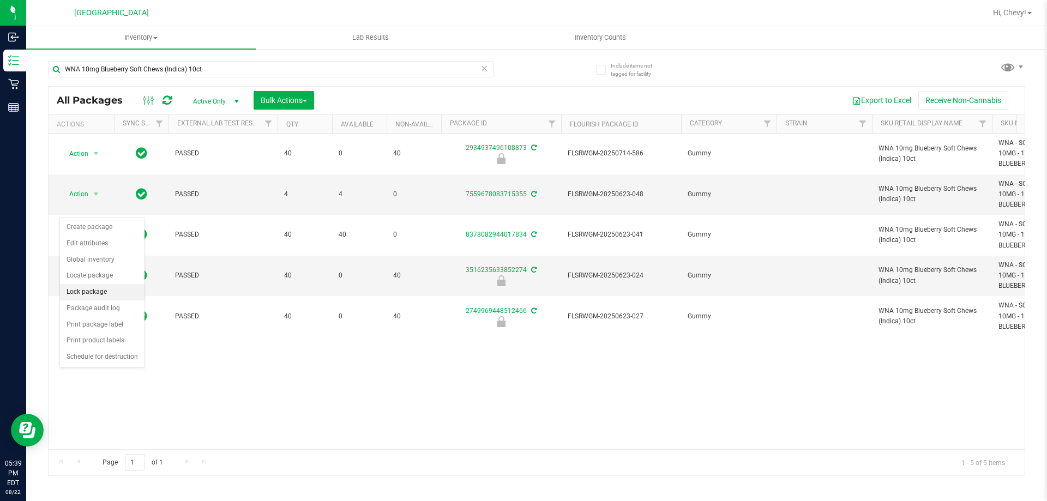
click at [82, 296] on li "Lock package" at bounding box center [102, 292] width 85 height 16
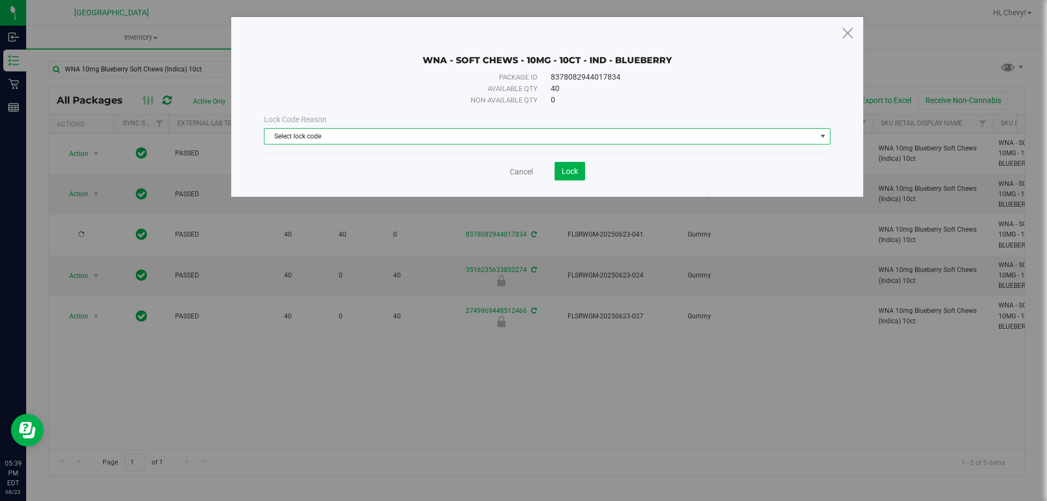
click at [343, 139] on span "Select lock code" at bounding box center [541, 136] width 552 height 15
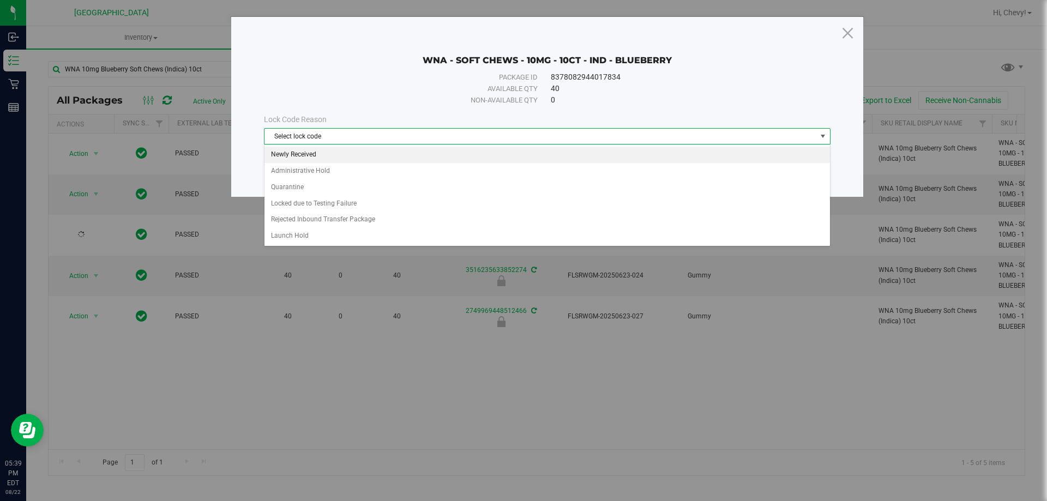
click at [326, 152] on li "Newly Received" at bounding box center [548, 155] width 566 height 16
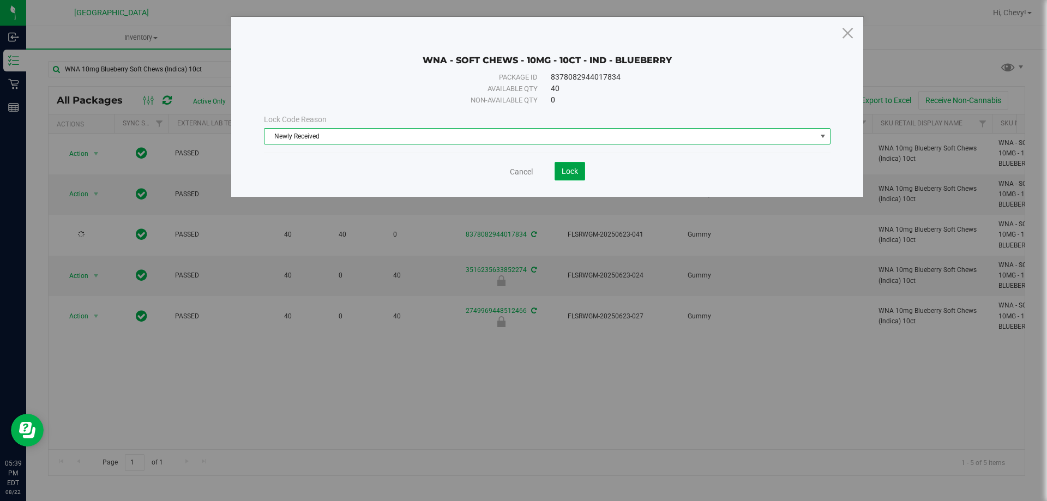
click at [568, 170] on span "Lock" at bounding box center [570, 171] width 16 height 9
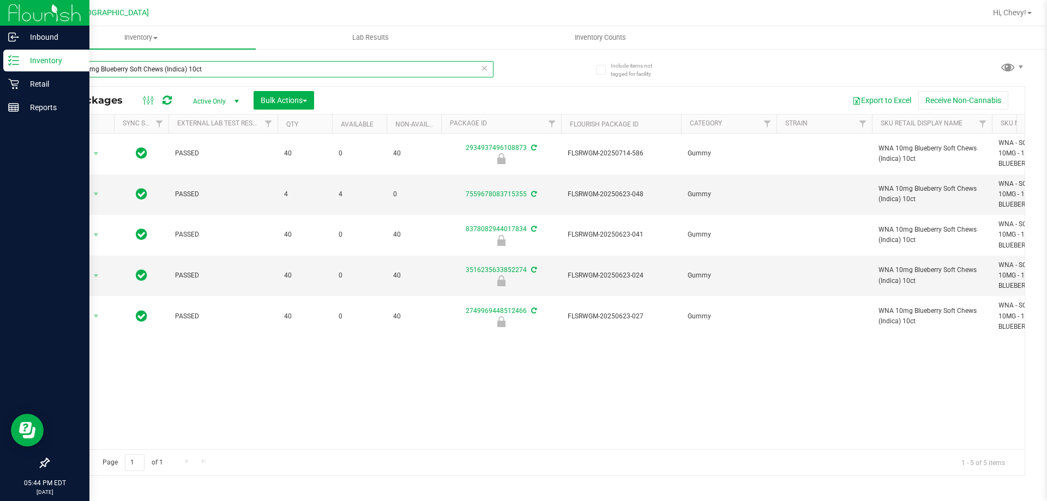
drag, startPoint x: 213, startPoint y: 64, endPoint x: 17, endPoint y: 62, distance: 195.3
click at [17, 62] on div "Inbound Inventory Retail Reports 05:44 PM EDT 08/22/2025 08/22 Palm Coast WC Hi…" at bounding box center [523, 250] width 1047 height 501
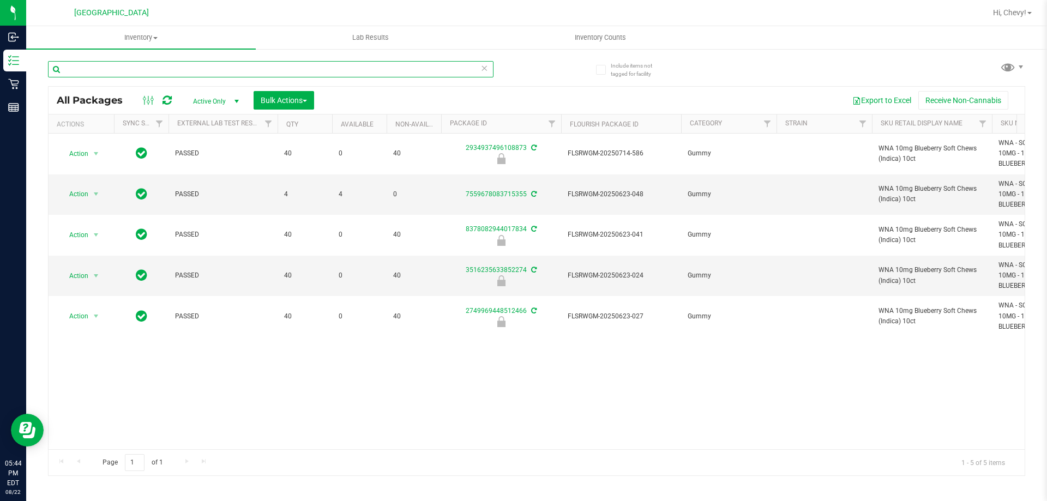
click at [223, 73] on input "text" at bounding box center [271, 69] width 446 height 16
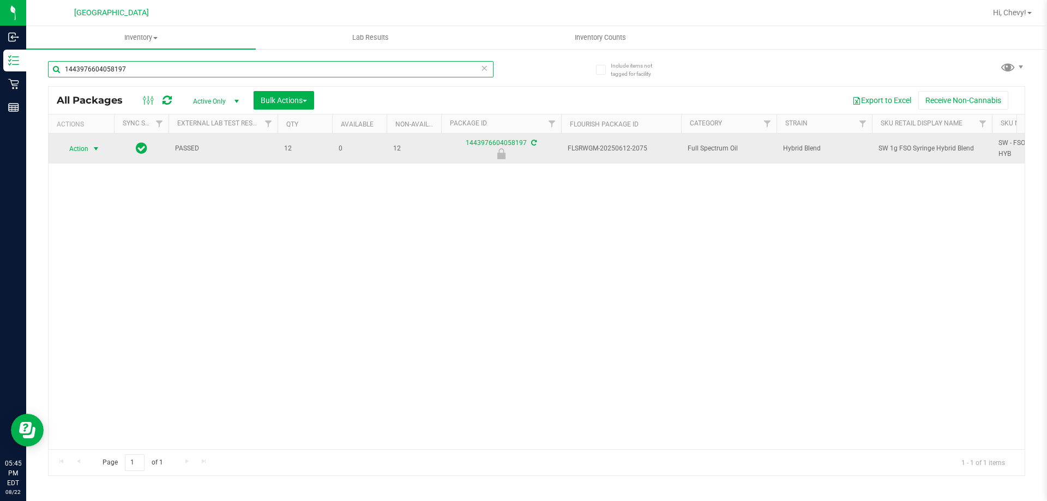
type input "1443976604058197"
click at [89, 154] on span "select" at bounding box center [96, 148] width 14 height 15
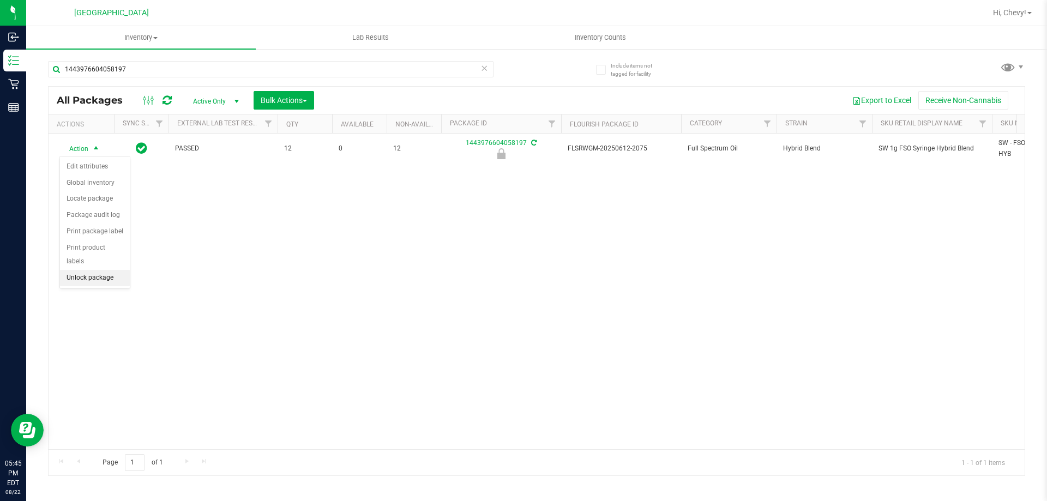
click at [85, 270] on li "Unlock package" at bounding box center [95, 278] width 70 height 16
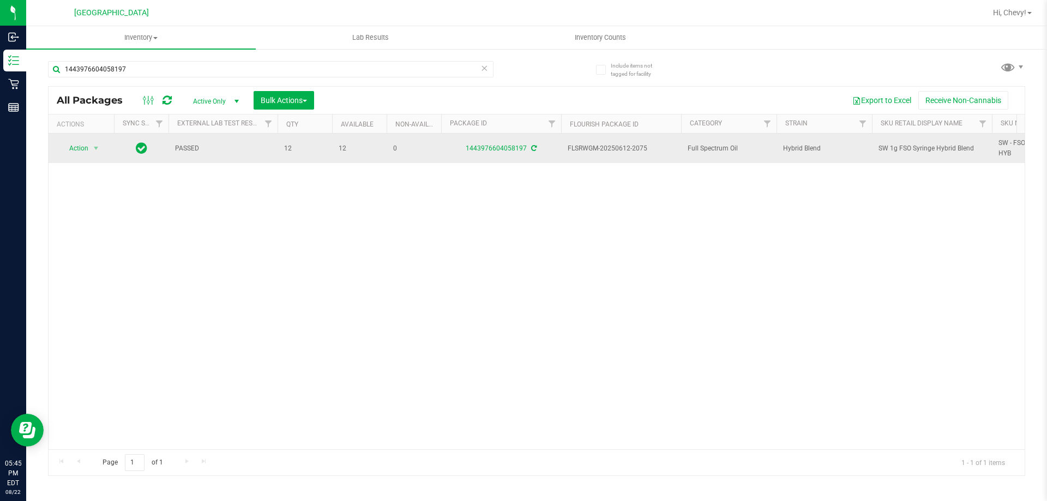
click at [910, 151] on span "SW 1g FSO Syringe Hybrid Blend" at bounding box center [932, 148] width 107 height 10
copy tr "SW 1g FSO Syringe Hybrid Blend"
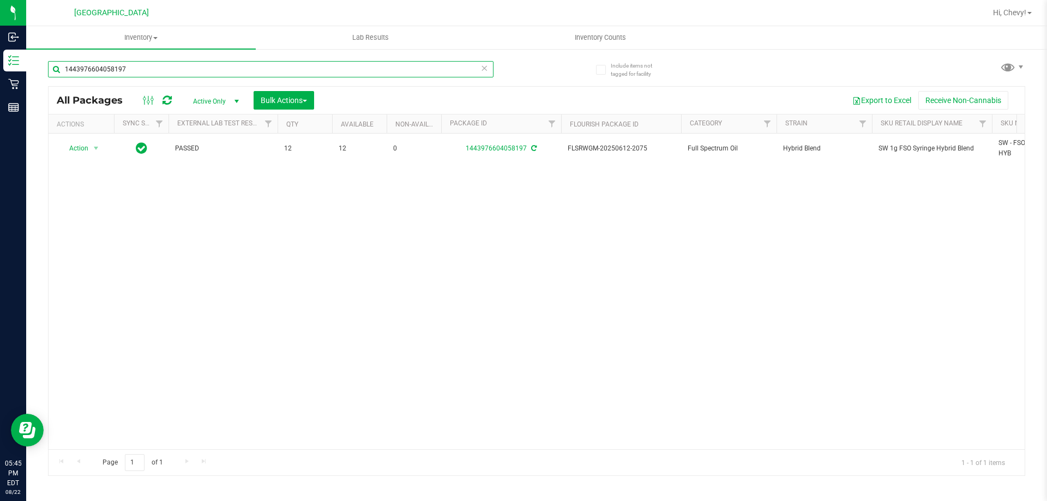
click at [232, 67] on input "1443976604058197" at bounding box center [271, 69] width 446 height 16
paste input "SW 1g FSO Syringe Hybrid Blend"
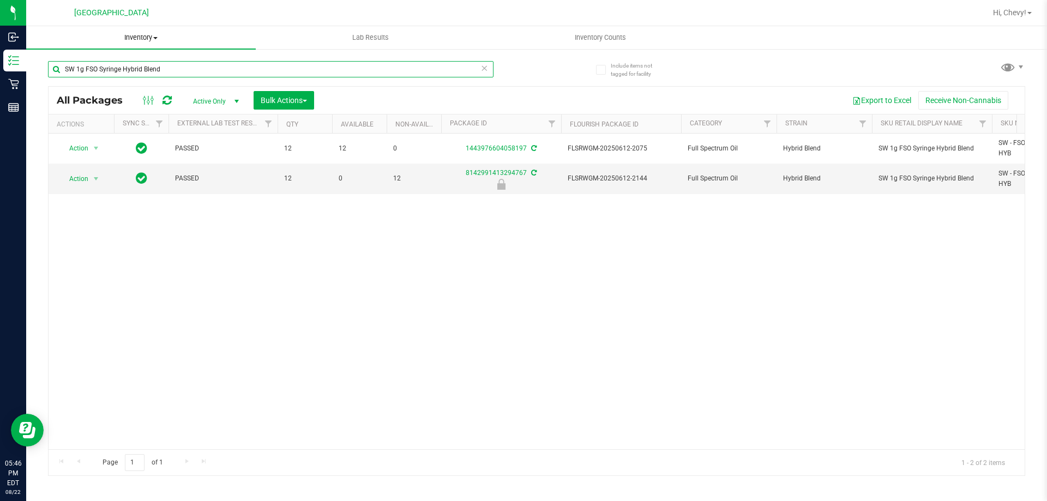
type input "SW 1g FSO Syringe Hybrid Blend"
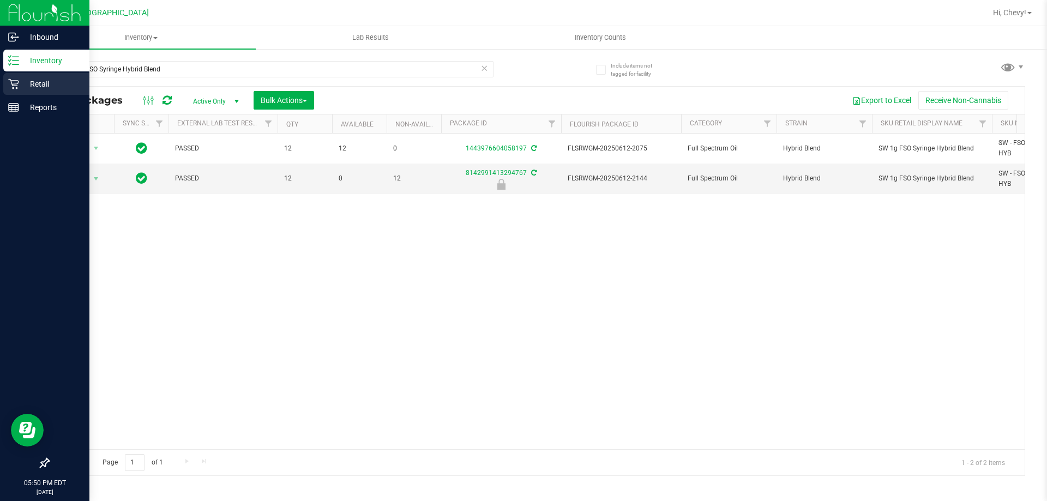
click at [35, 82] on p "Retail" at bounding box center [51, 83] width 65 height 13
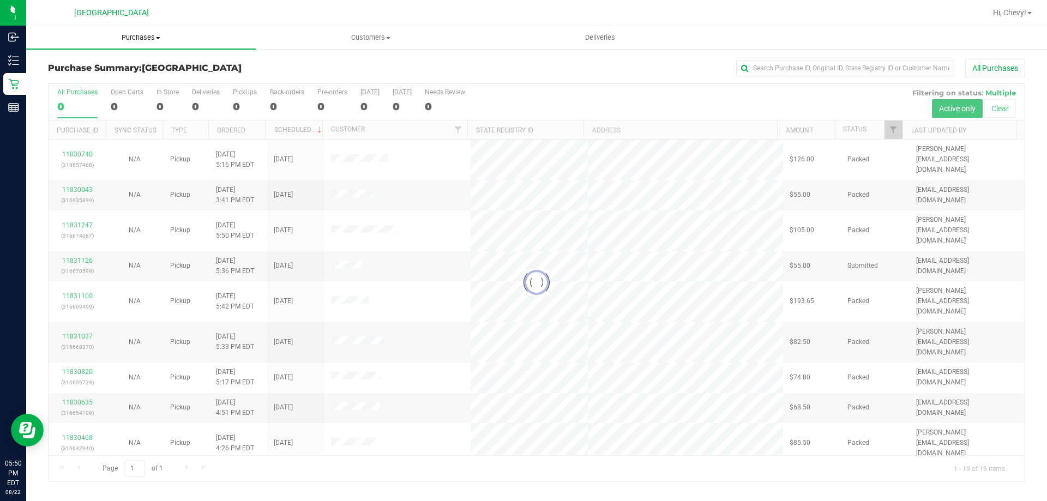
click at [130, 35] on span "Purchases" at bounding box center [141, 38] width 230 height 10
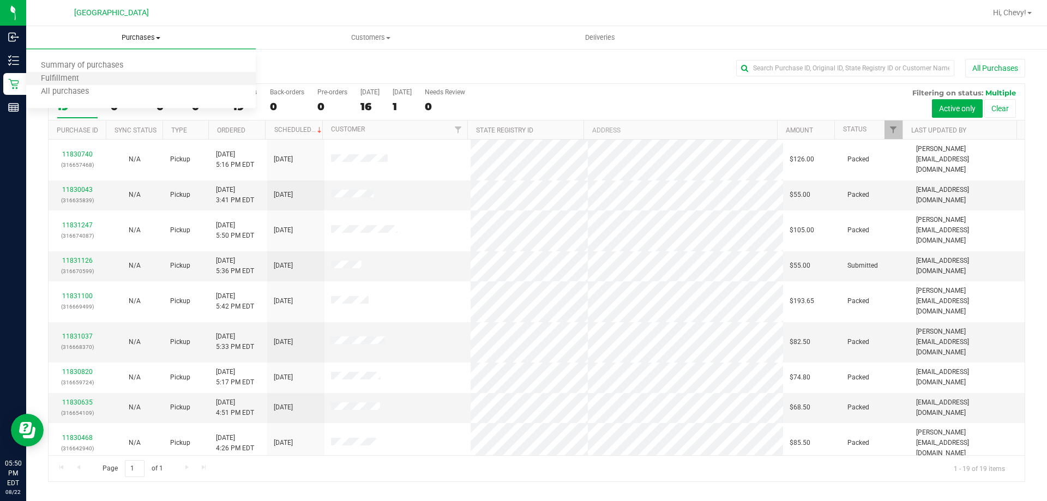
click at [125, 79] on li "Fulfillment" at bounding box center [141, 79] width 230 height 13
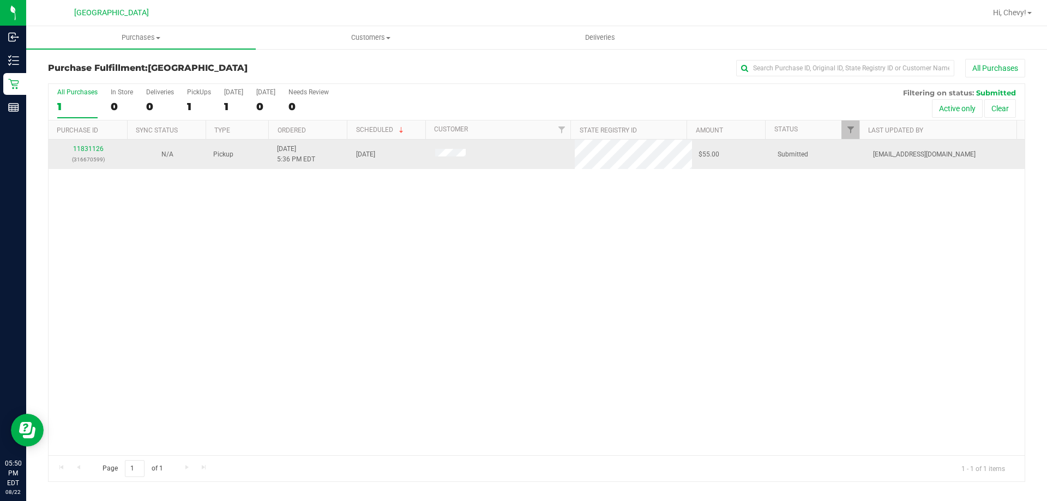
click at [92, 145] on div "11831126 (316670599)" at bounding box center [88, 154] width 66 height 21
click at [92, 148] on link "11831126" at bounding box center [88, 149] width 31 height 8
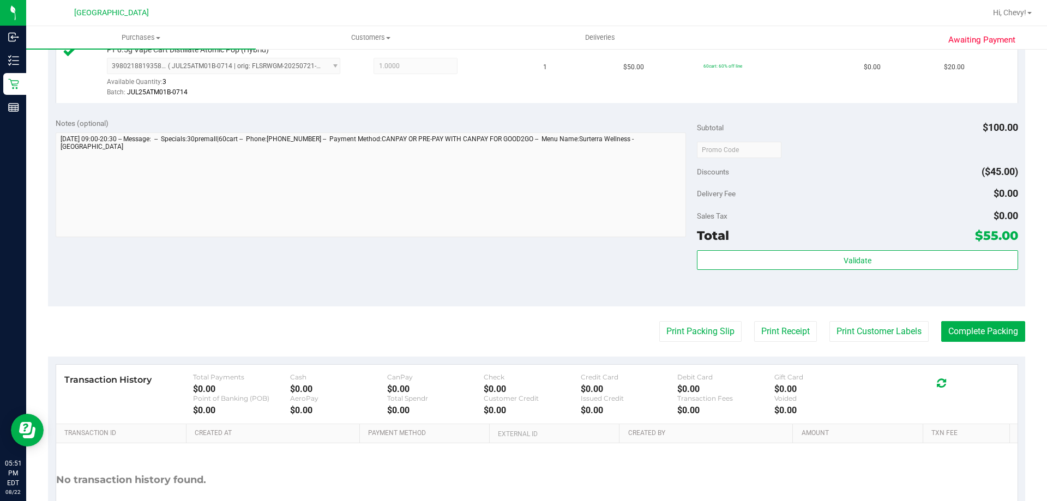
scroll to position [382, 0]
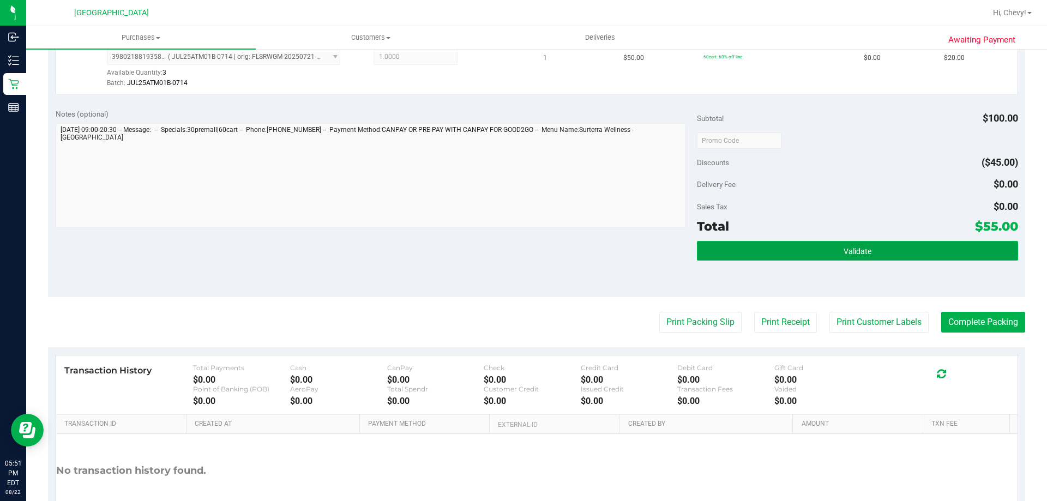
click at [701, 255] on button "Validate" at bounding box center [857, 251] width 321 height 20
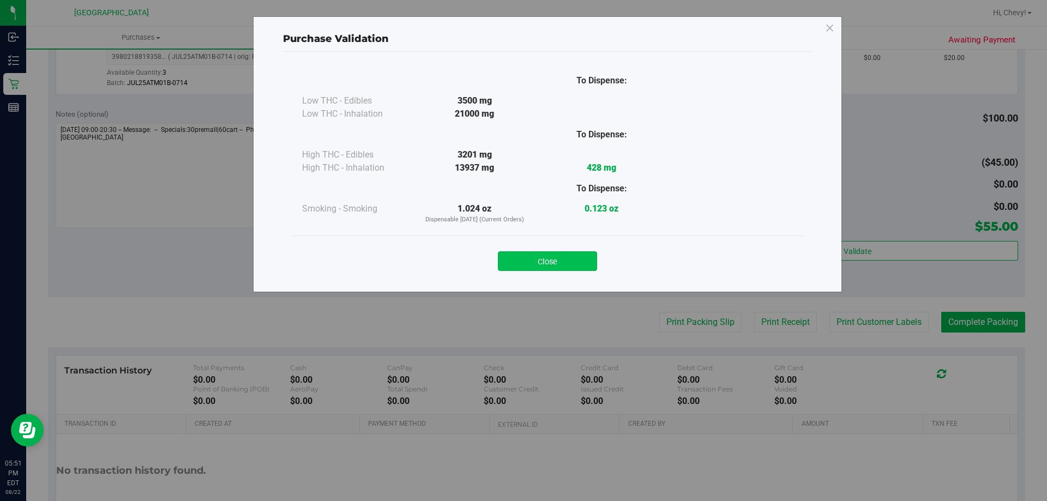
click at [547, 268] on button "Close" at bounding box center [547, 261] width 99 height 20
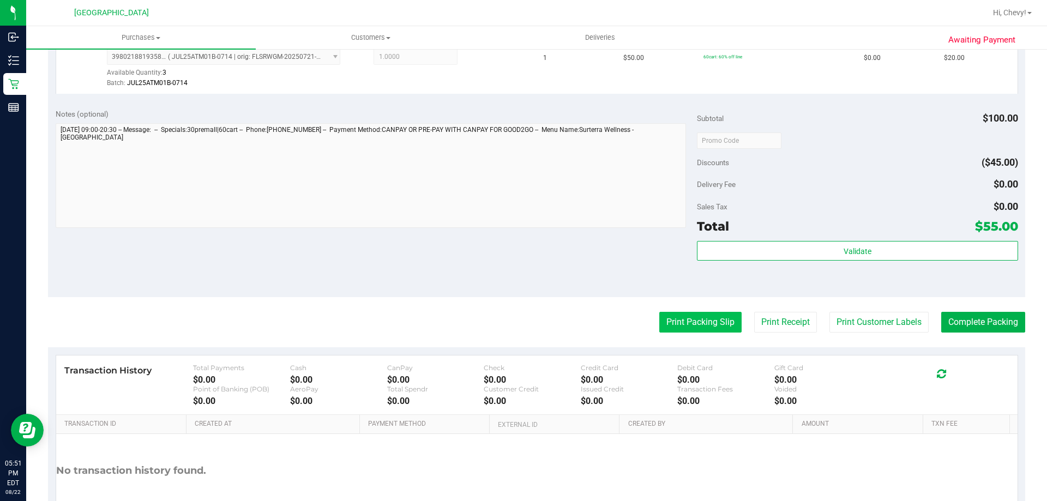
click at [717, 326] on button "Print Packing Slip" at bounding box center [700, 322] width 82 height 21
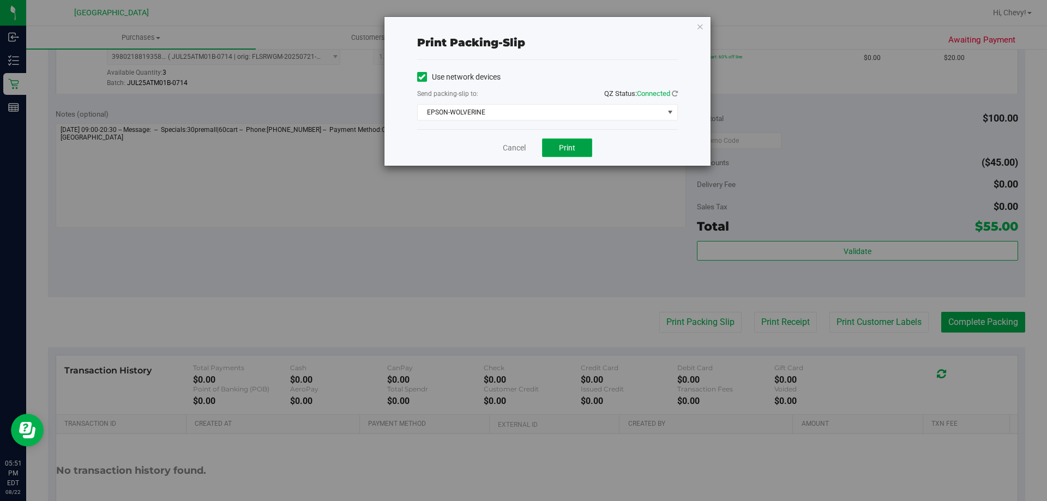
click at [575, 156] on button "Print" at bounding box center [567, 148] width 50 height 19
drag, startPoint x: 551, startPoint y: 158, endPoint x: 418, endPoint y: 289, distance: 187.1
click at [397, 320] on div "Print packing-slip Use network devices Send packing-slip to: QZ Status: Connect…" at bounding box center [527, 250] width 1055 height 501
click at [705, 25] on div "Print packing-slip Use network devices Send packing-slip to: QZ Status: Connect…" at bounding box center [548, 91] width 326 height 149
click at [700, 30] on icon "button" at bounding box center [700, 26] width 8 height 13
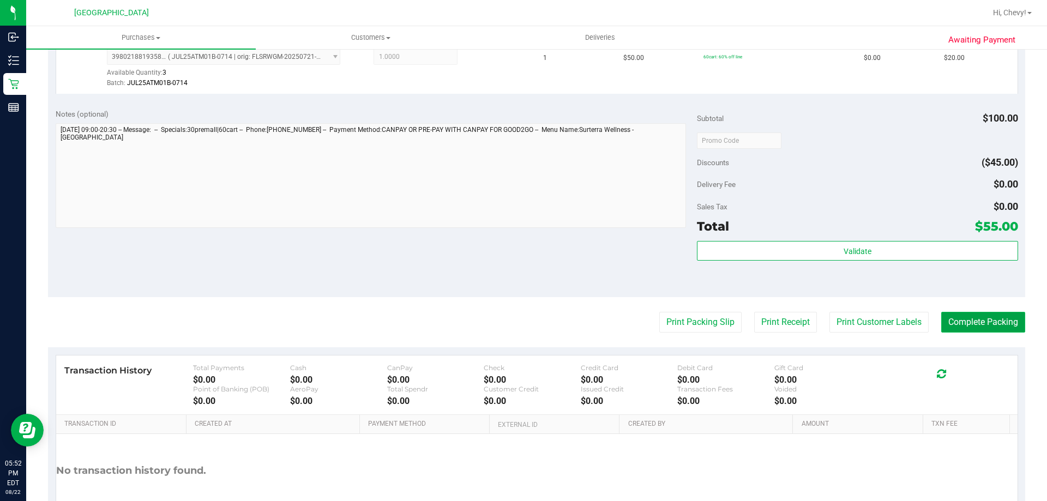
click at [998, 330] on button "Complete Packing" at bounding box center [983, 322] width 84 height 21
click at [993, 324] on button "Complete Packing" at bounding box center [979, 322] width 93 height 21
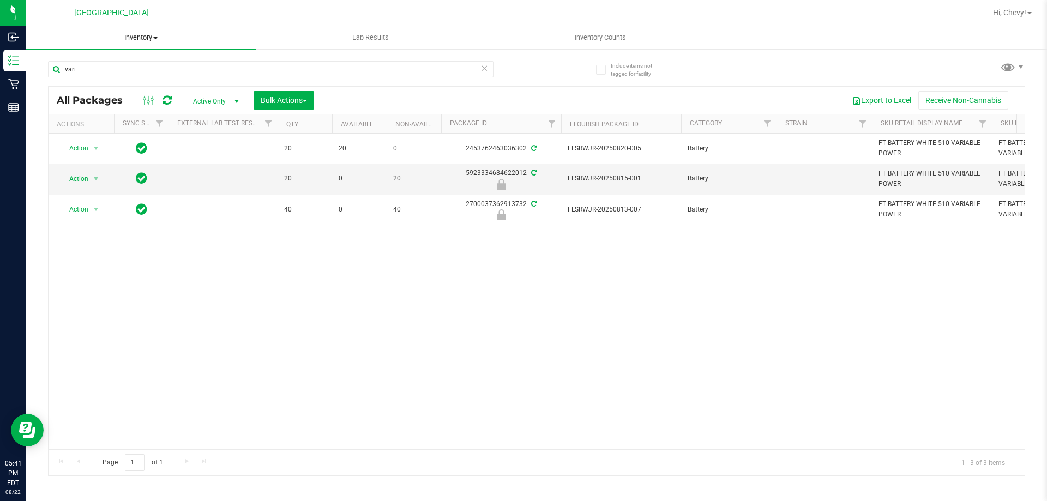
click at [147, 38] on span "Inventory" at bounding box center [141, 38] width 230 height 10
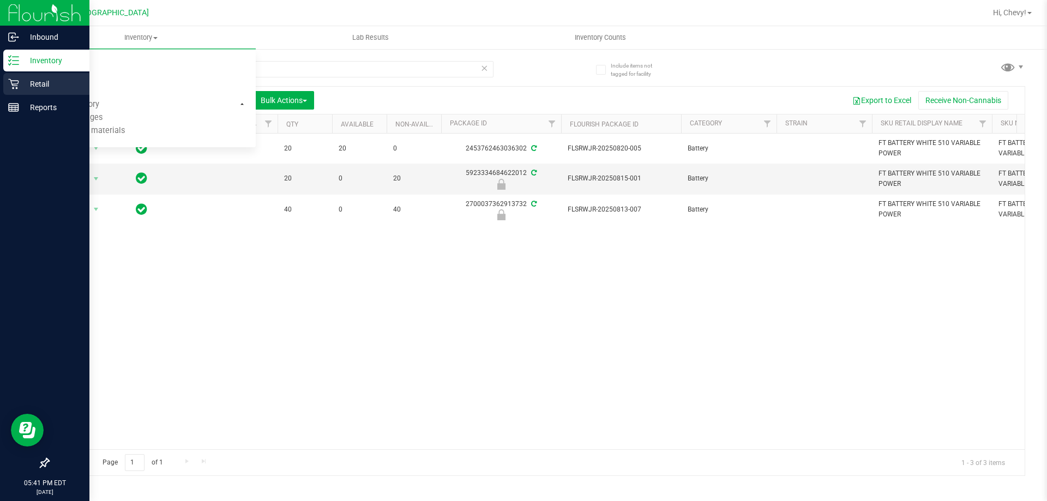
click at [16, 90] on div "Retail" at bounding box center [46, 84] width 86 height 22
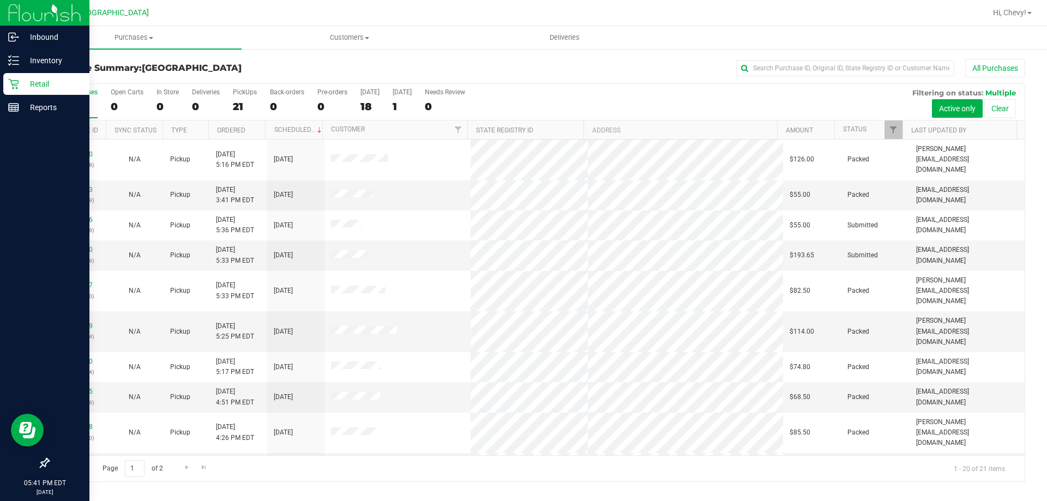
click at [17, 85] on icon at bounding box center [13, 84] width 11 height 11
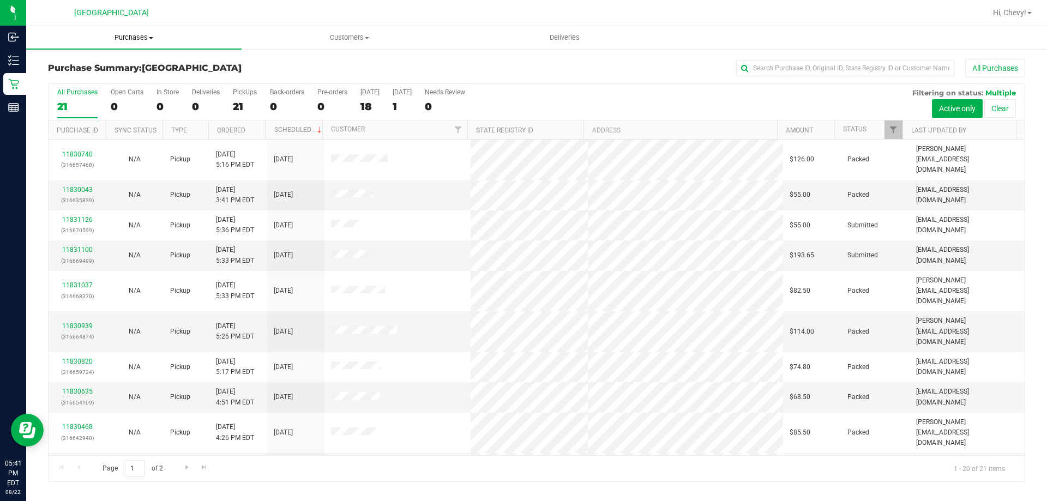
click at [121, 35] on span "Purchases" at bounding box center [133, 38] width 215 height 10
click at [102, 87] on span "All purchases" at bounding box center [64, 91] width 77 height 9
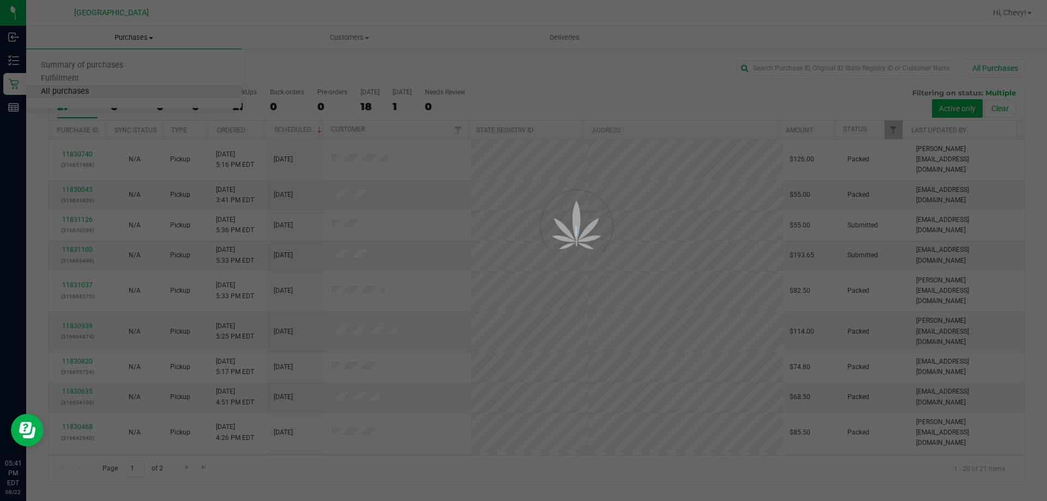
click at [102, 87] on div at bounding box center [523, 250] width 1047 height 501
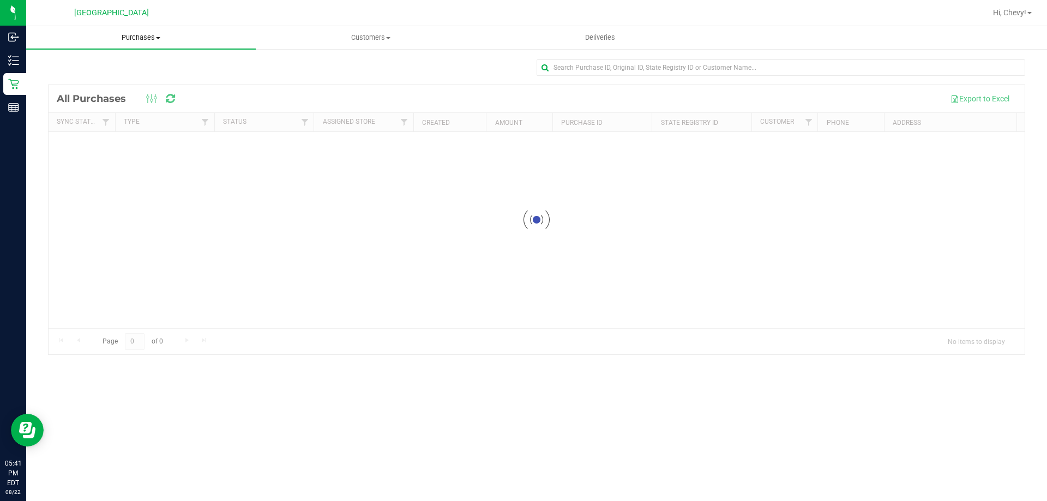
click at [119, 39] on span "Purchases" at bounding box center [141, 38] width 230 height 10
click at [109, 76] on li "Fulfillment" at bounding box center [141, 79] width 230 height 13
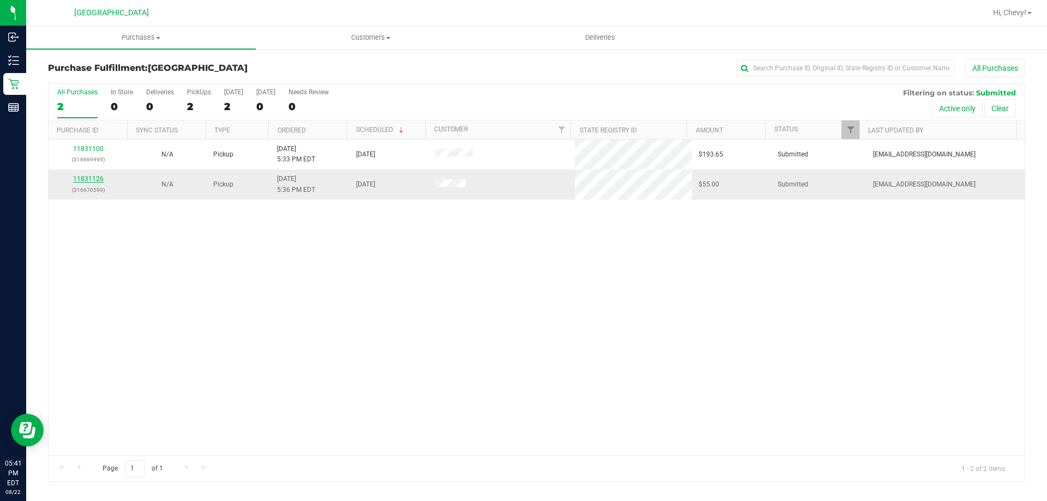
click at [95, 181] on link "11831126" at bounding box center [88, 179] width 31 height 8
